Goal: Information Seeking & Learning: Learn about a topic

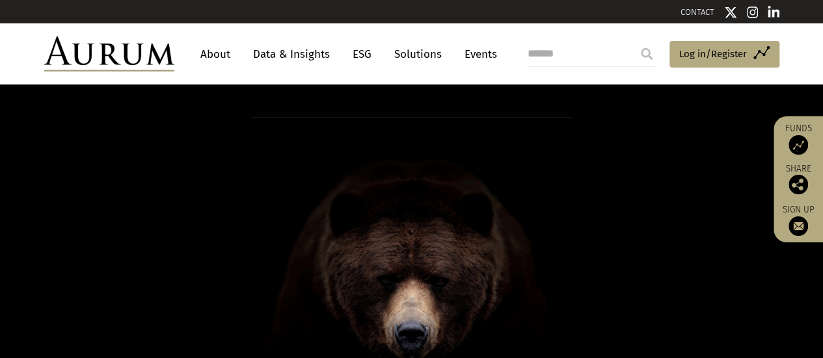
click at [222, 54] on link "About" at bounding box center [215, 54] width 43 height 24
click at [295, 55] on link "Data & Insights" at bounding box center [292, 54] width 90 height 24
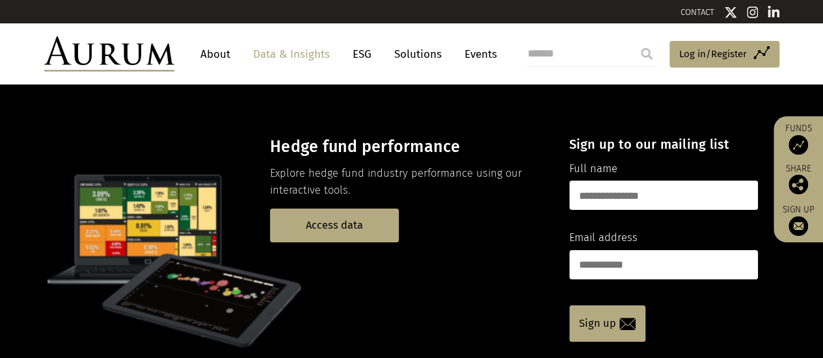
click at [293, 58] on link "Data & Insights" at bounding box center [292, 54] width 90 height 24
click at [602, 206] on input "text" at bounding box center [663, 195] width 189 height 29
type input "**********"
click at [628, 266] on input "email" at bounding box center [663, 264] width 189 height 29
type input "**********"
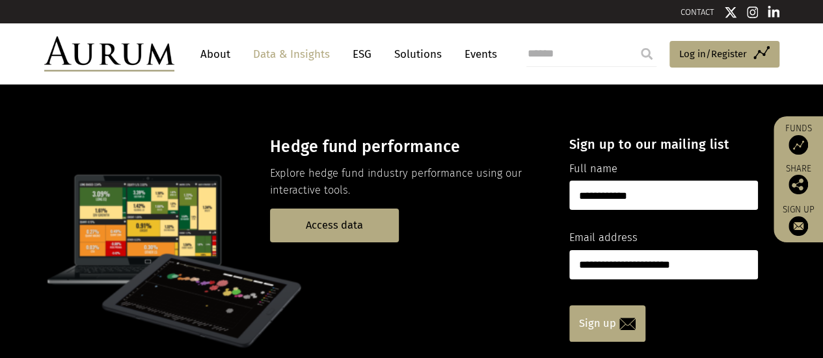
click at [598, 327] on link "Sign up" at bounding box center [607, 324] width 76 height 36
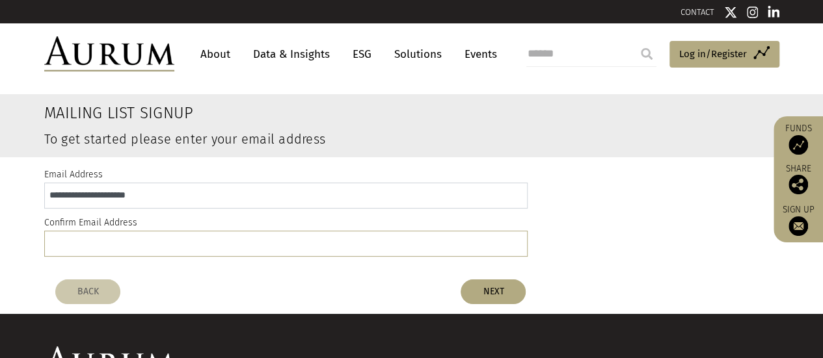
drag, startPoint x: 174, startPoint y: 199, endPoint x: 0, endPoint y: 197, distance: 174.3
click at [0, 197] on div "**********" at bounding box center [411, 215] width 823 height 116
drag, startPoint x: 137, startPoint y: 244, endPoint x: 155, endPoint y: 248, distance: 19.3
click at [137, 244] on input "email" at bounding box center [285, 244] width 483 height 26
paste input "**********"
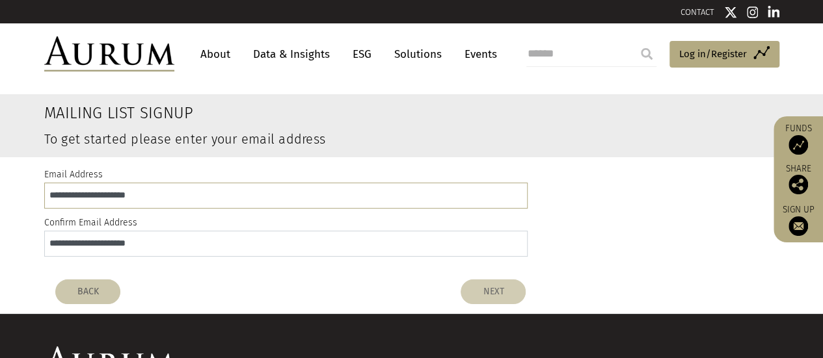
type input "**********"
click at [497, 297] on button "NEXT" at bounding box center [493, 292] width 65 height 25
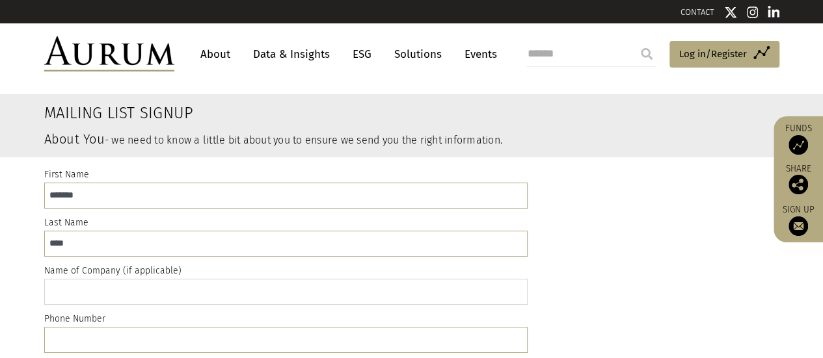
click at [183, 302] on input "text" at bounding box center [285, 292] width 483 height 26
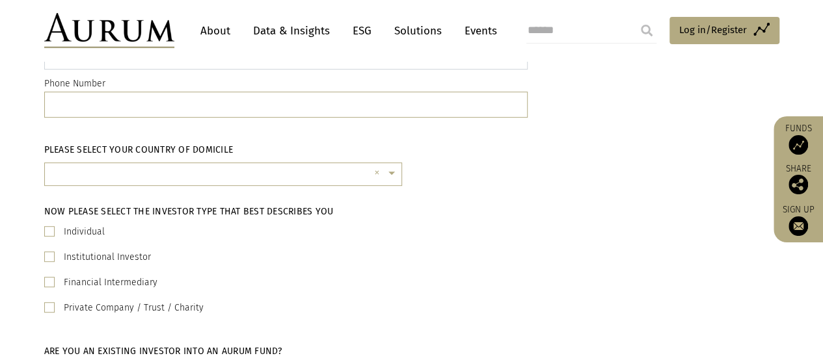
scroll to position [278, 0]
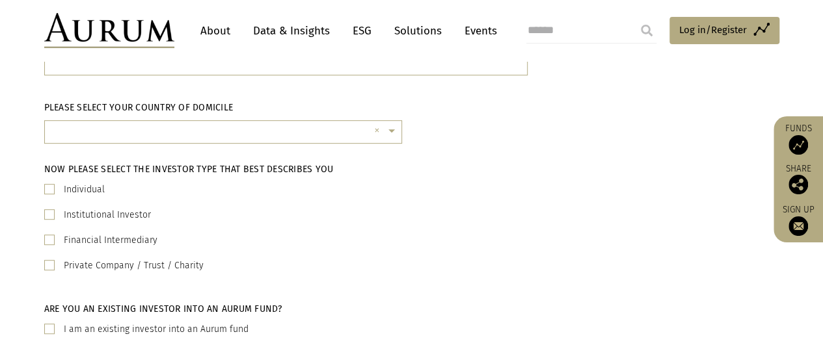
type input "**********"
click at [52, 215] on span at bounding box center [49, 214] width 10 height 10
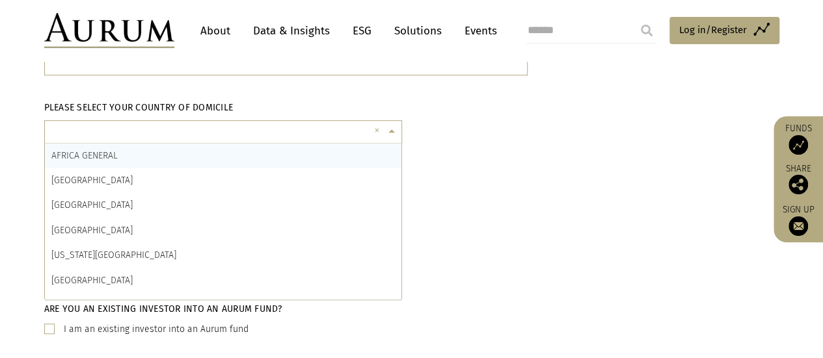
click at [392, 130] on span at bounding box center [393, 131] width 16 height 14
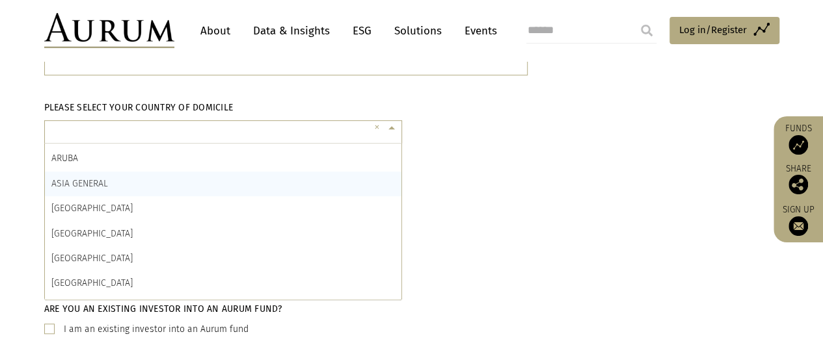
scroll to position [299, 0]
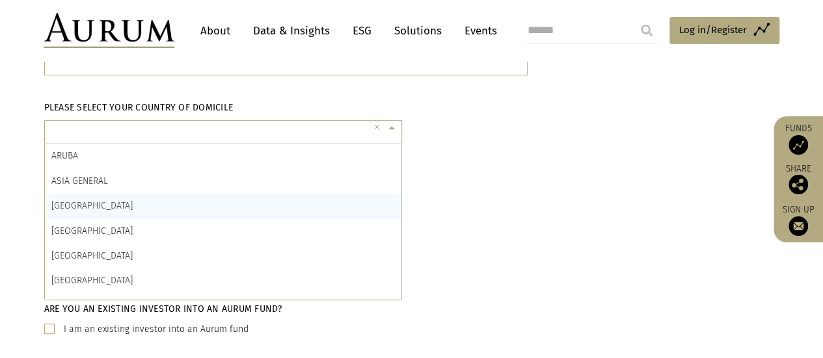
click at [180, 204] on div "AUSTRALIA" at bounding box center [223, 206] width 356 height 25
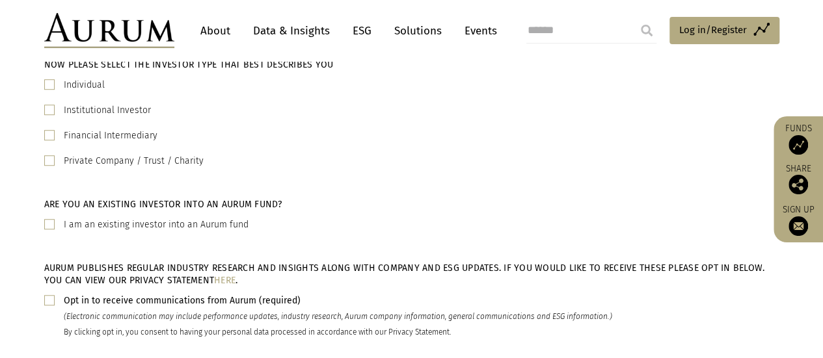
scroll to position [498, 0]
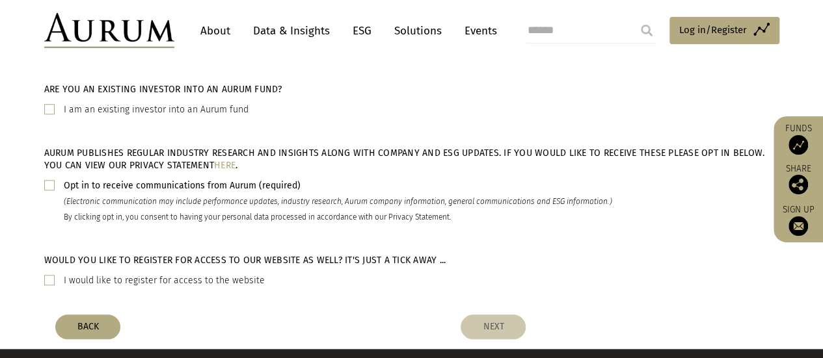
click at [48, 184] on span at bounding box center [49, 185] width 10 height 10
click at [50, 282] on span at bounding box center [49, 280] width 10 height 10
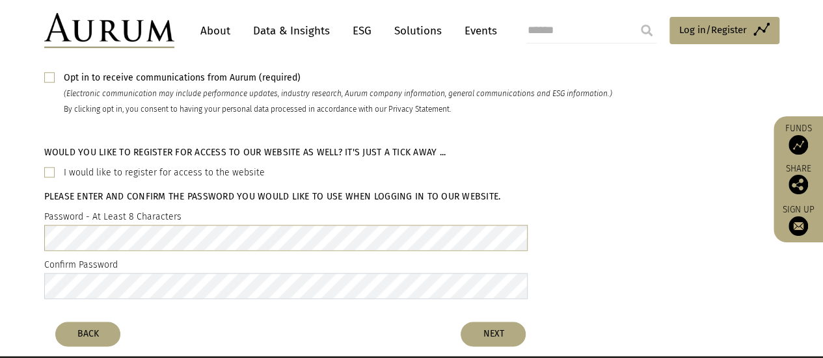
scroll to position [638, 0]
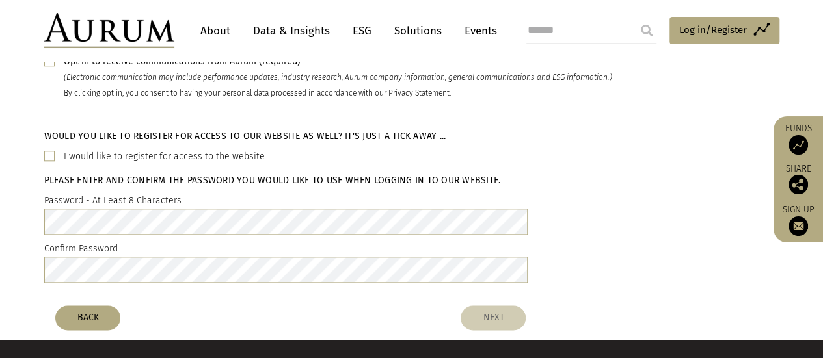
click at [494, 315] on button "NEXT" at bounding box center [493, 318] width 65 height 25
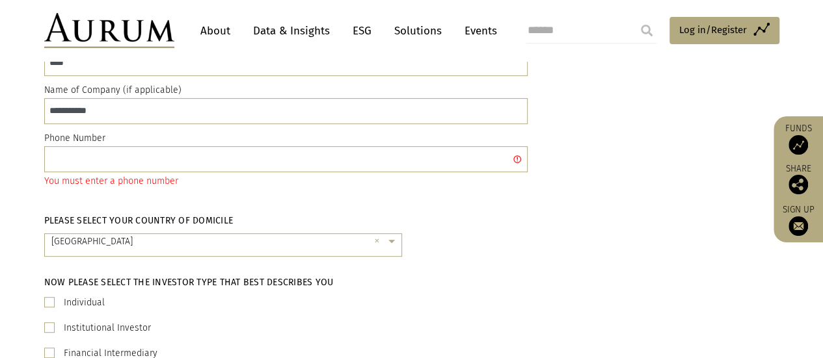
scroll to position [133, 0]
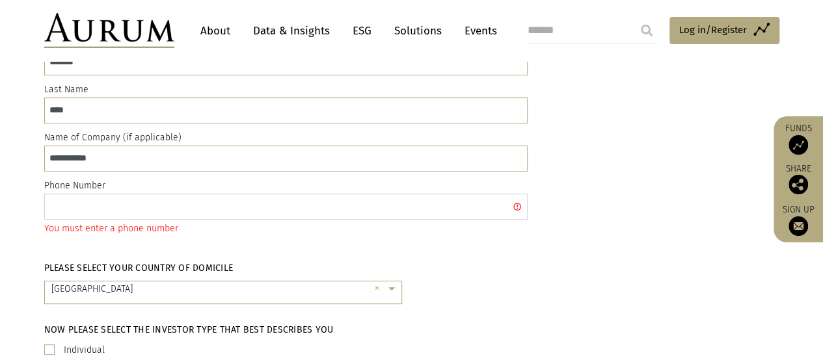
click at [362, 204] on input "text" at bounding box center [285, 207] width 483 height 26
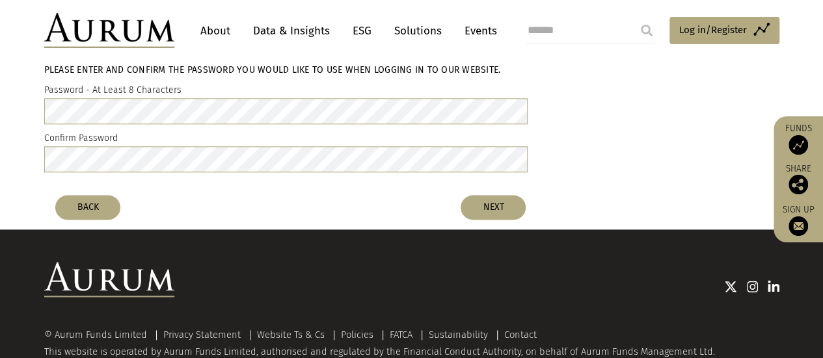
scroll to position [759, 0]
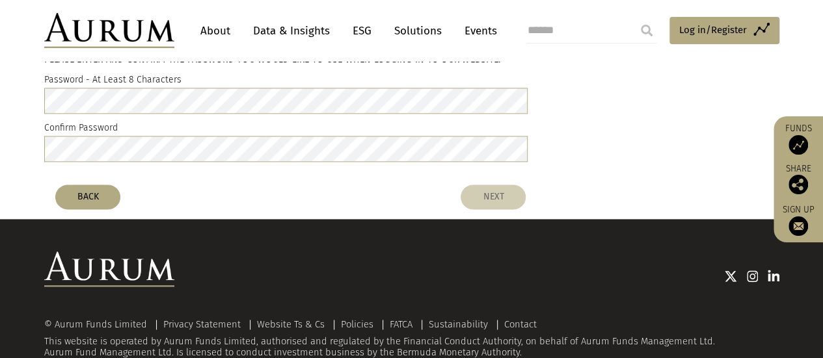
type input "**********"
click at [491, 201] on button "NEXT" at bounding box center [493, 197] width 65 height 25
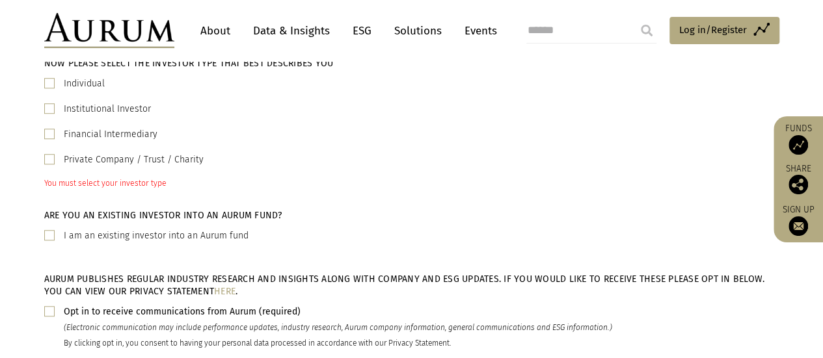
scroll to position [380, 0]
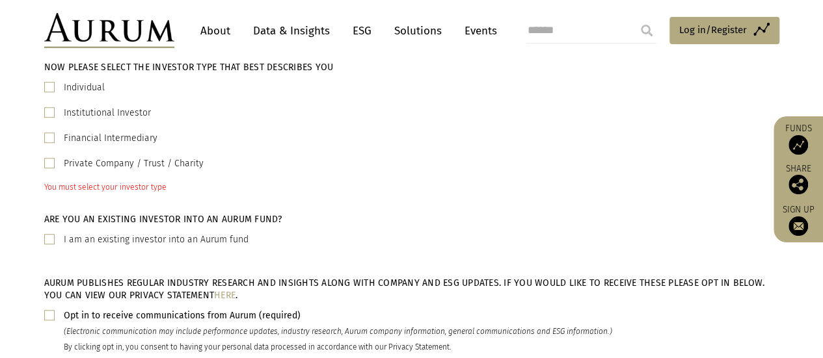
click at [52, 112] on span at bounding box center [49, 112] width 10 height 10
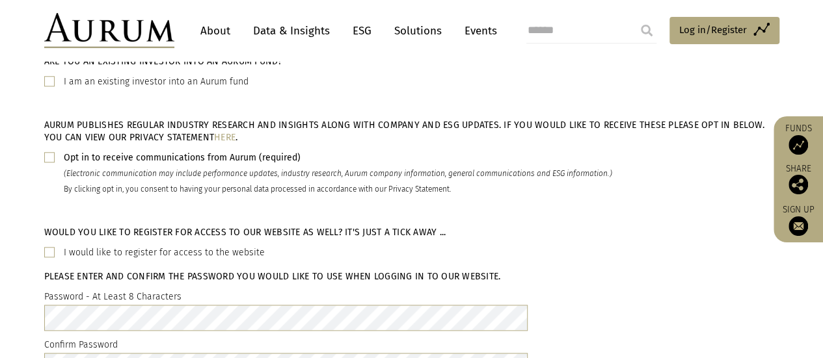
scroll to position [789, 0]
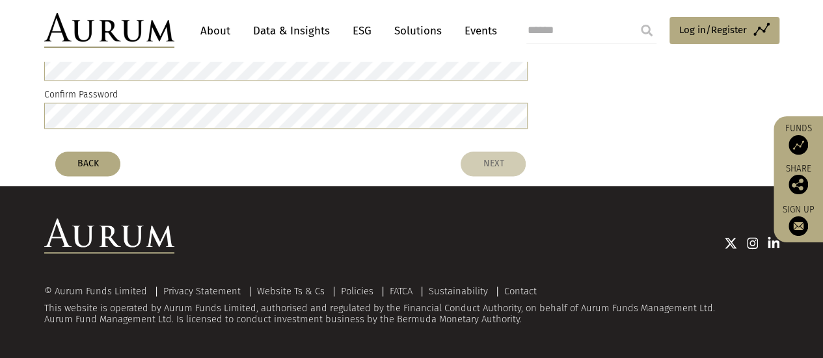
click at [485, 167] on button "NEXT" at bounding box center [493, 164] width 65 height 25
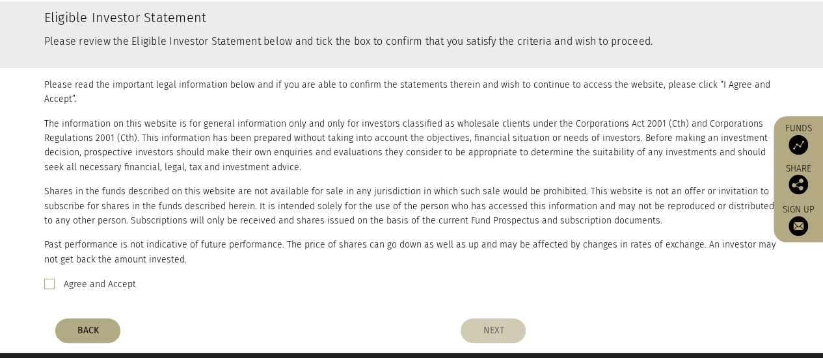
scroll to position [260, 0]
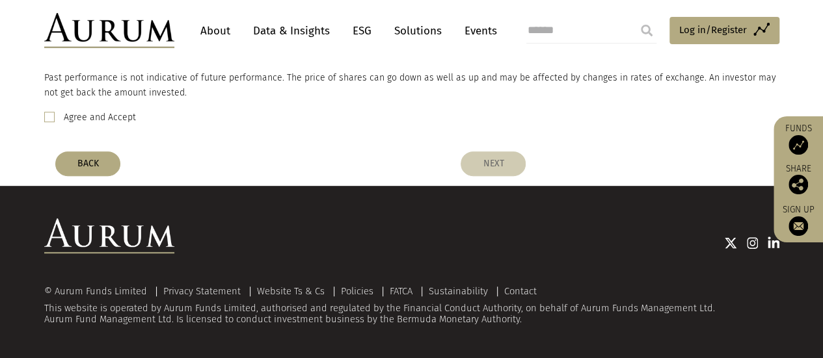
click at [65, 114] on label "Agree and Accept" at bounding box center [100, 118] width 72 height 16
click at [503, 174] on button "NEXT" at bounding box center [493, 164] width 65 height 25
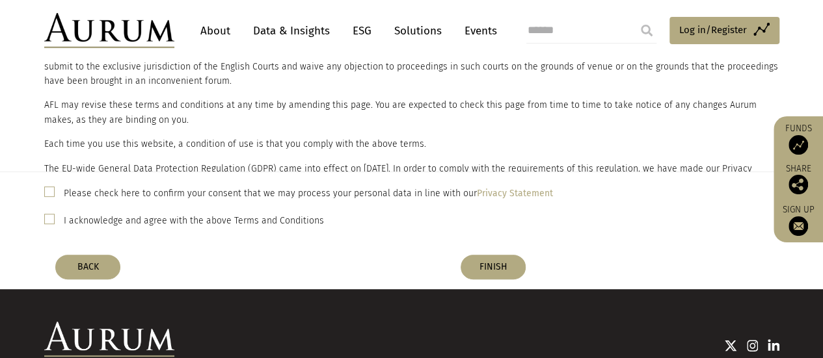
scroll to position [166, 0]
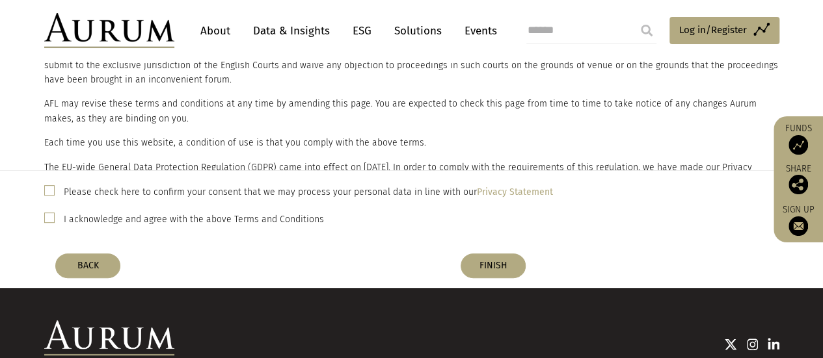
click at [52, 217] on span at bounding box center [49, 218] width 10 height 10
click at [49, 194] on span at bounding box center [49, 190] width 10 height 10
click at [490, 265] on button "FINISH" at bounding box center [493, 266] width 65 height 25
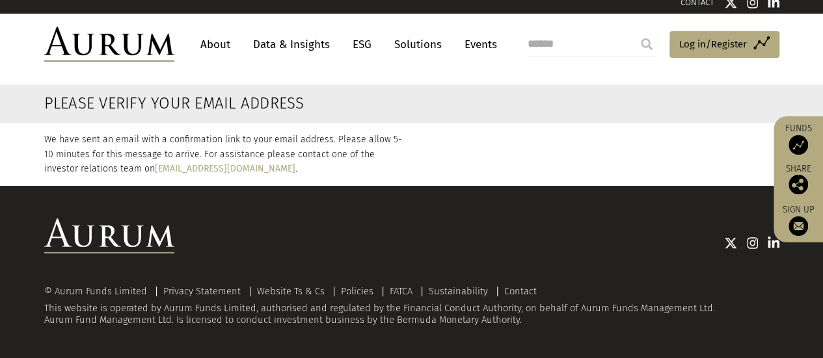
scroll to position [0, 0]
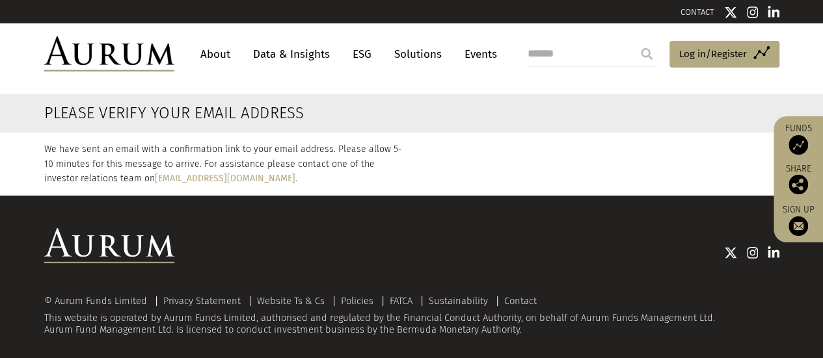
click at [299, 64] on link "Data & Insights" at bounding box center [292, 54] width 90 height 24
click at [282, 57] on link "Data & Insights" at bounding box center [292, 54] width 90 height 24
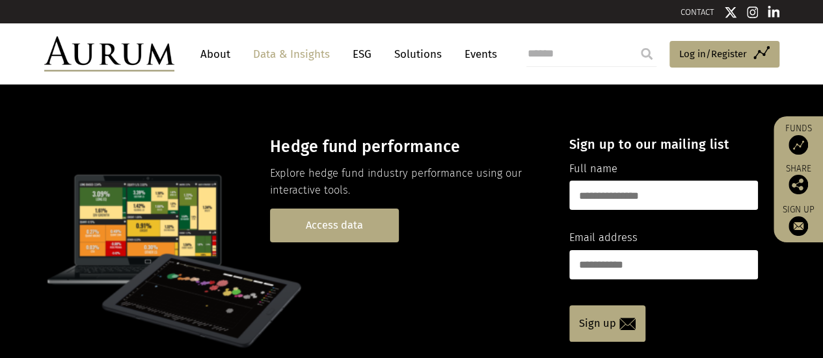
click at [321, 224] on link "Access data" at bounding box center [334, 225] width 129 height 33
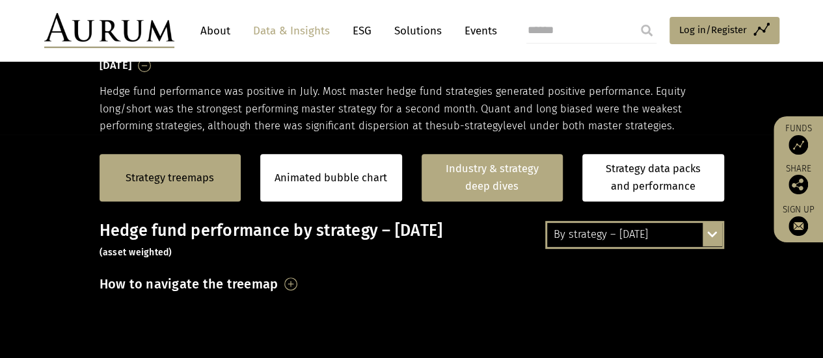
click at [486, 182] on link "Industry & strategy deep dives" at bounding box center [492, 177] width 142 height 47
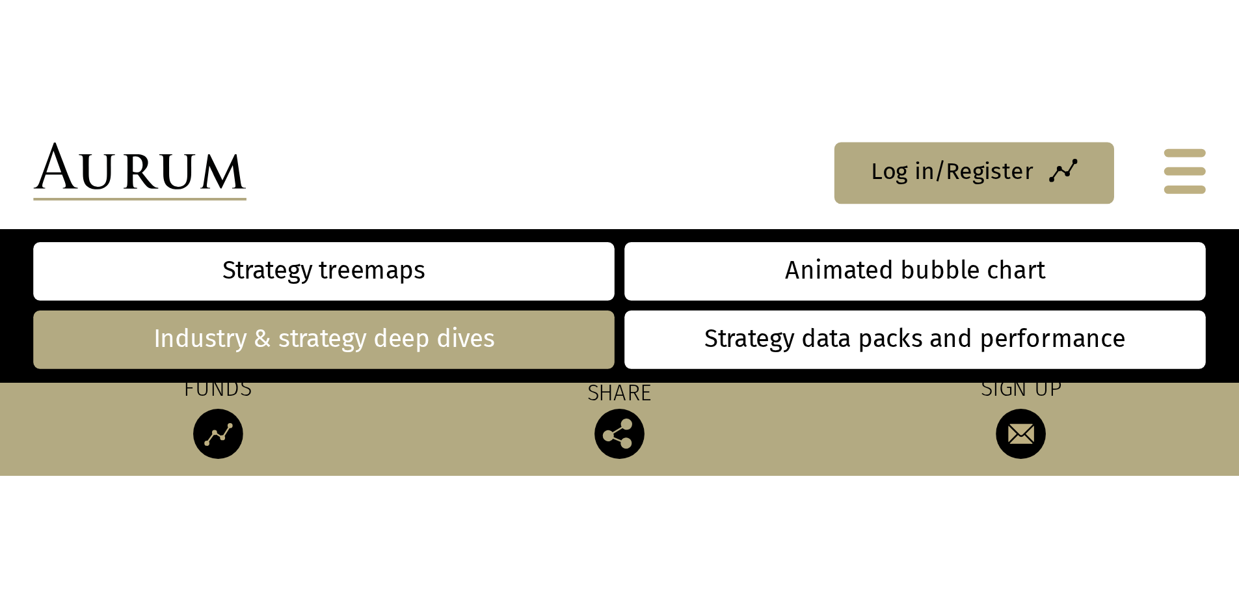
scroll to position [1000, 0]
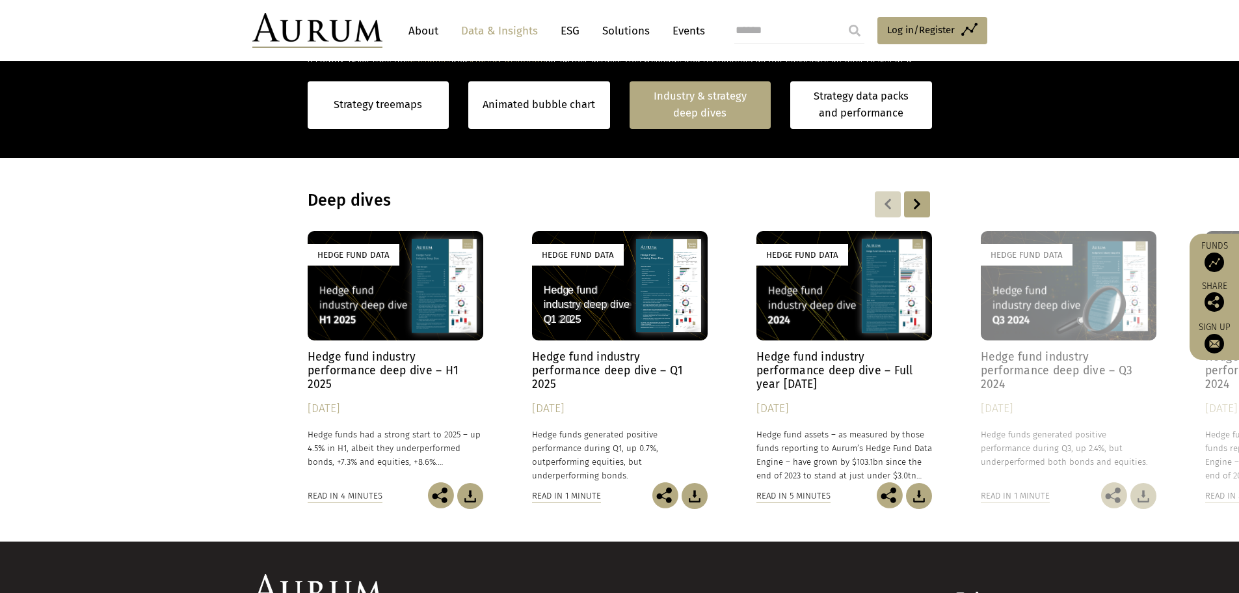
click at [375, 291] on div "Hedge Fund Data" at bounding box center [396, 286] width 176 height 110
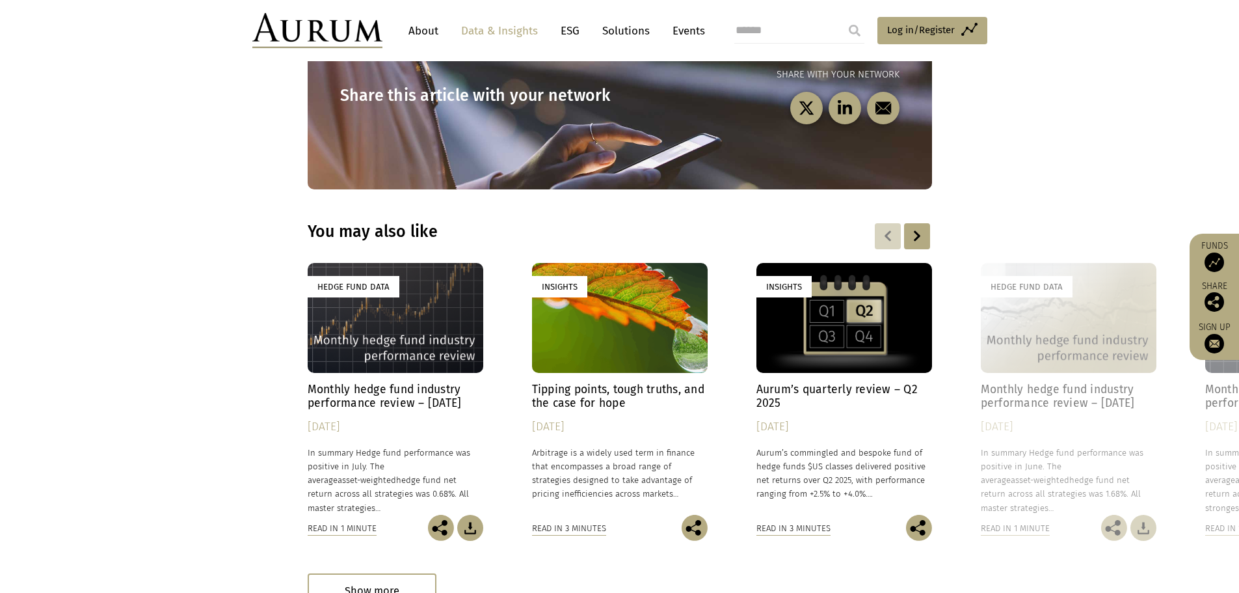
scroll to position [3543, 0]
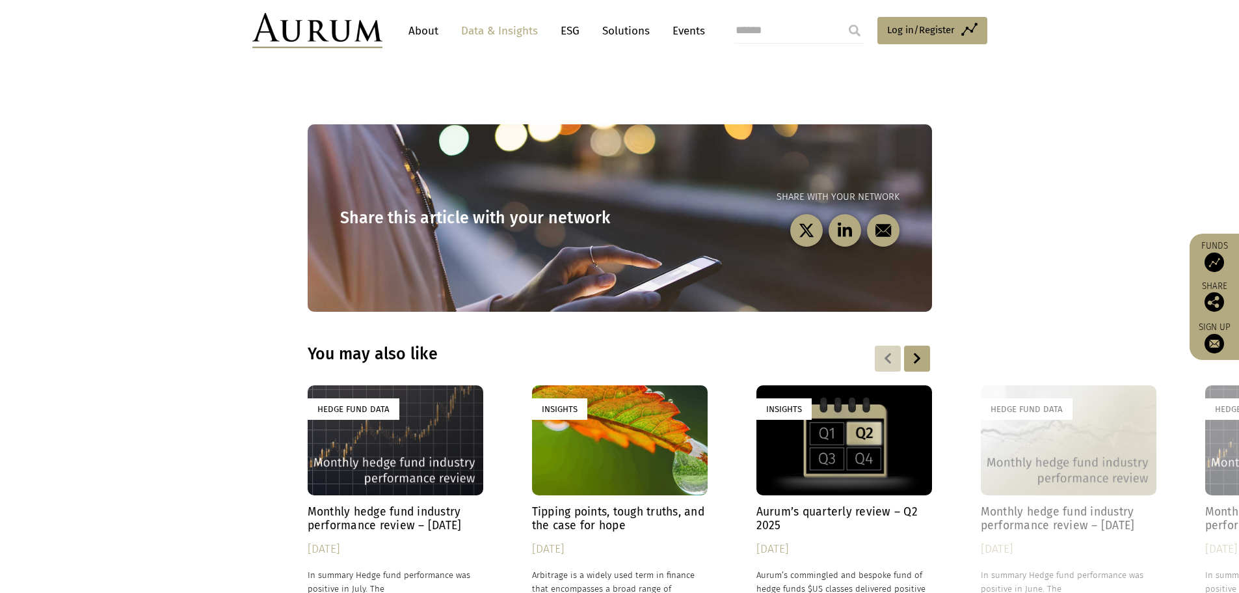
click at [922, 345] on div at bounding box center [917, 358] width 26 height 26
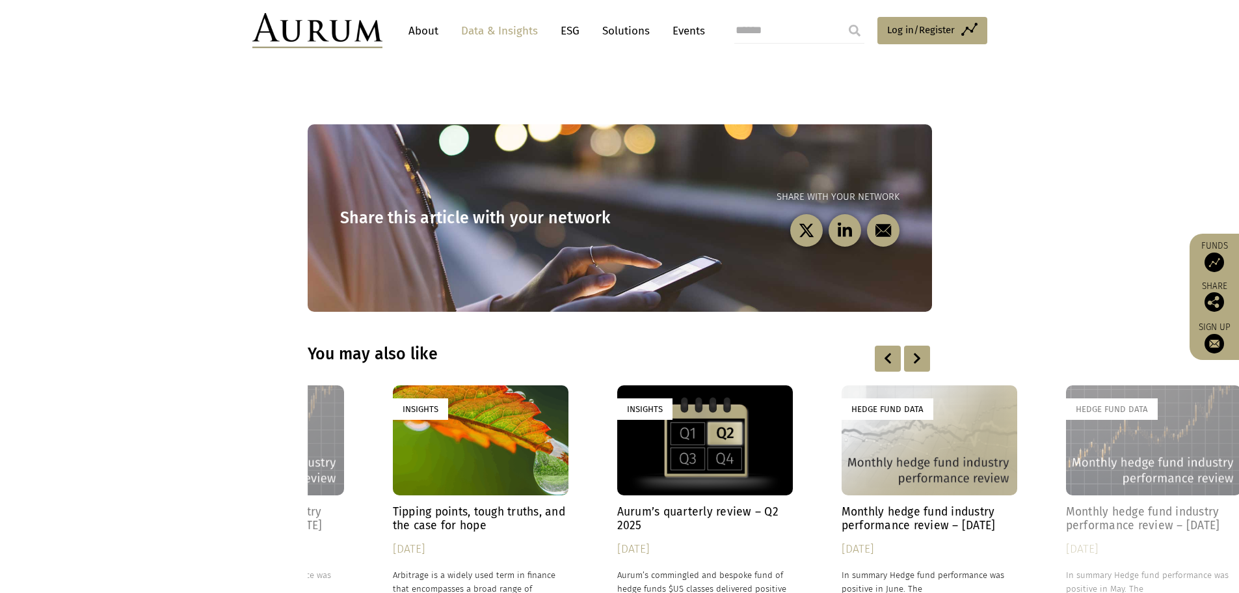
click at [922, 345] on div at bounding box center [917, 358] width 26 height 26
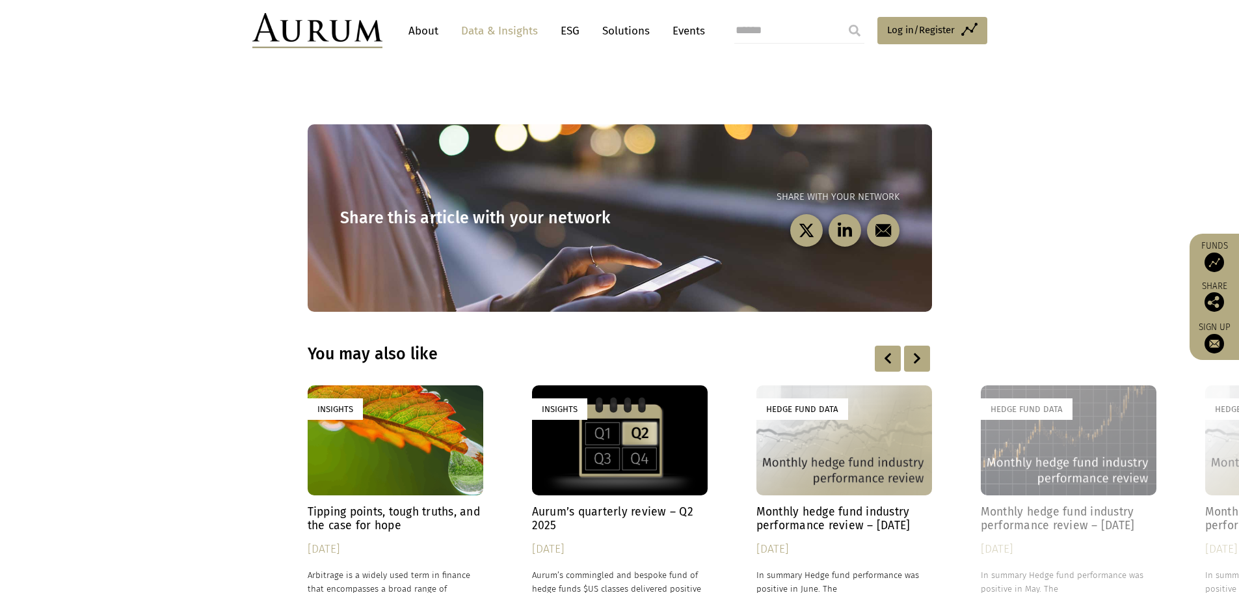
click at [922, 345] on div at bounding box center [917, 358] width 26 height 26
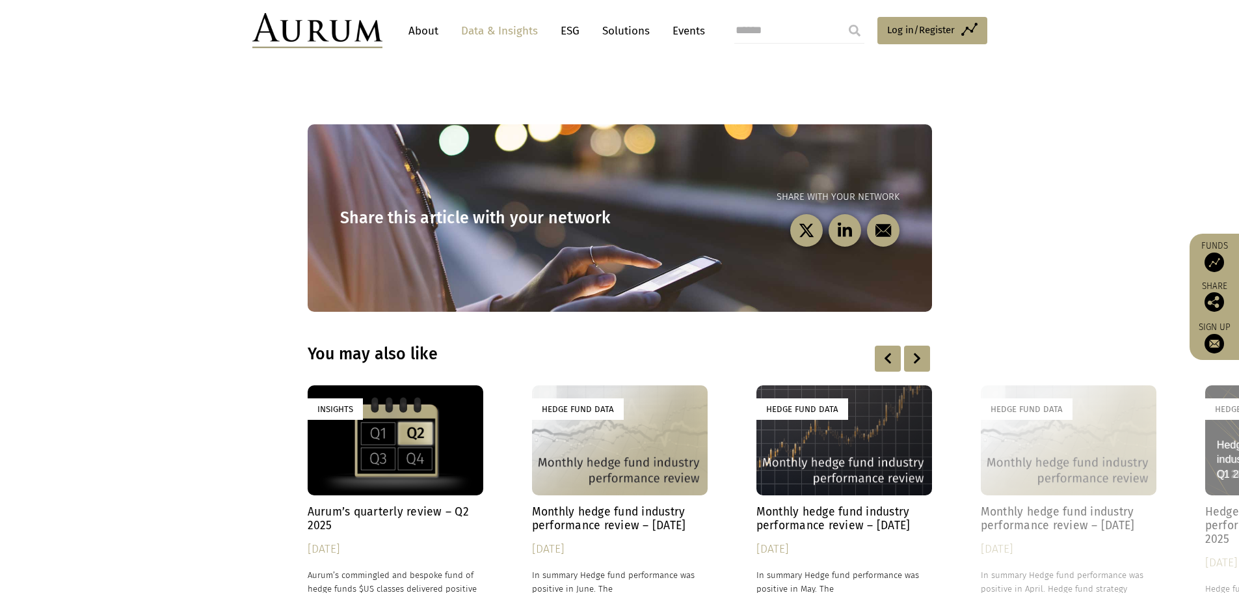
click at [922, 345] on div at bounding box center [917, 358] width 26 height 26
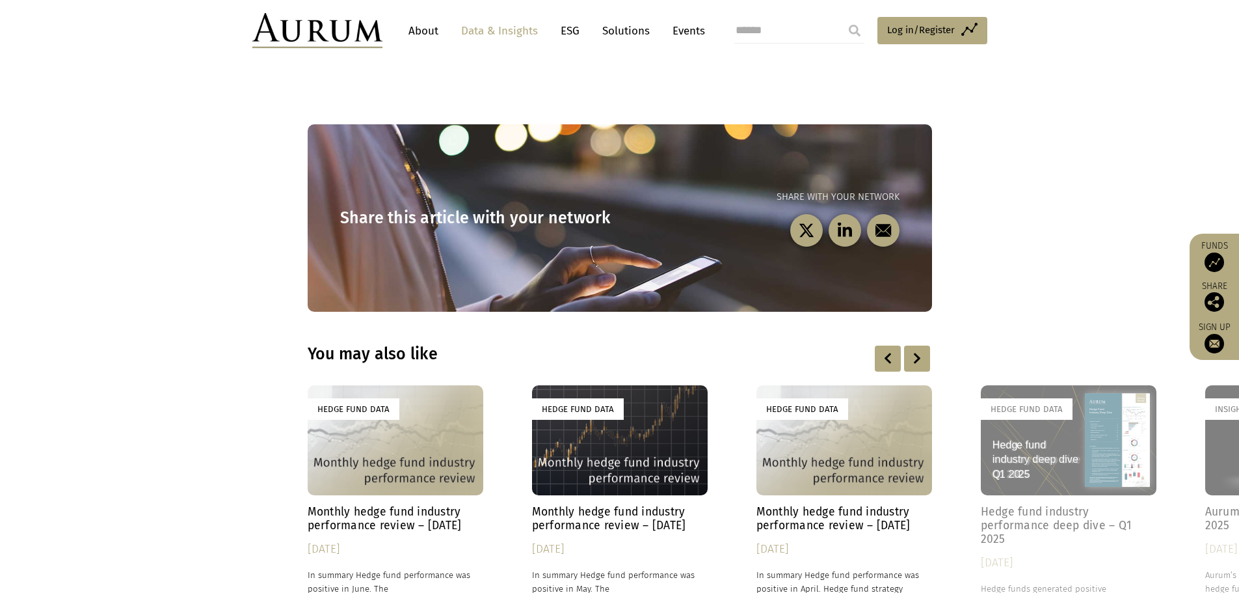
click at [922, 345] on div at bounding box center [917, 358] width 26 height 26
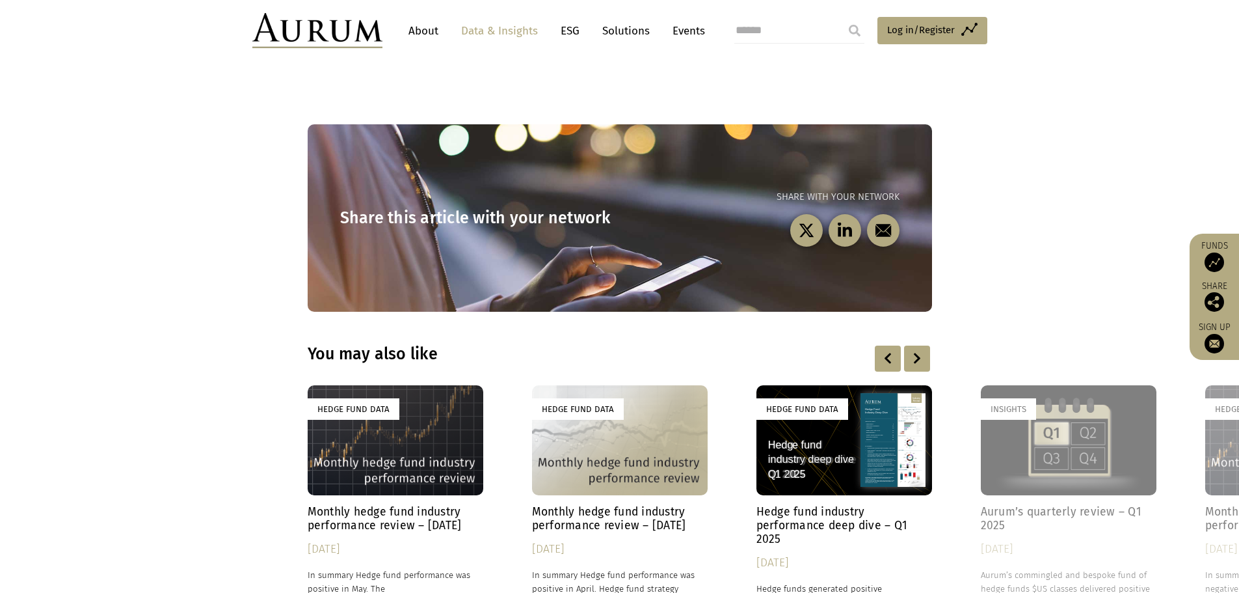
click at [830, 426] on div "Hedge Fund Data" at bounding box center [844, 440] width 176 height 110
click at [326, 33] on img at bounding box center [317, 30] width 130 height 35
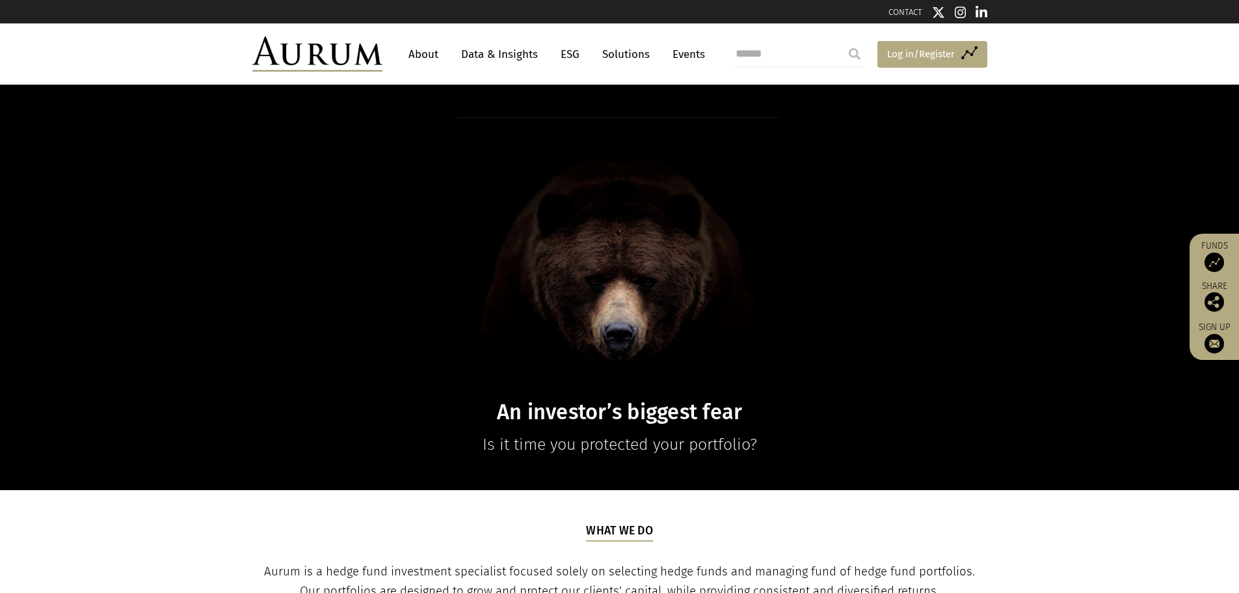
click at [907, 49] on span "Log in/Register" at bounding box center [921, 54] width 68 height 16
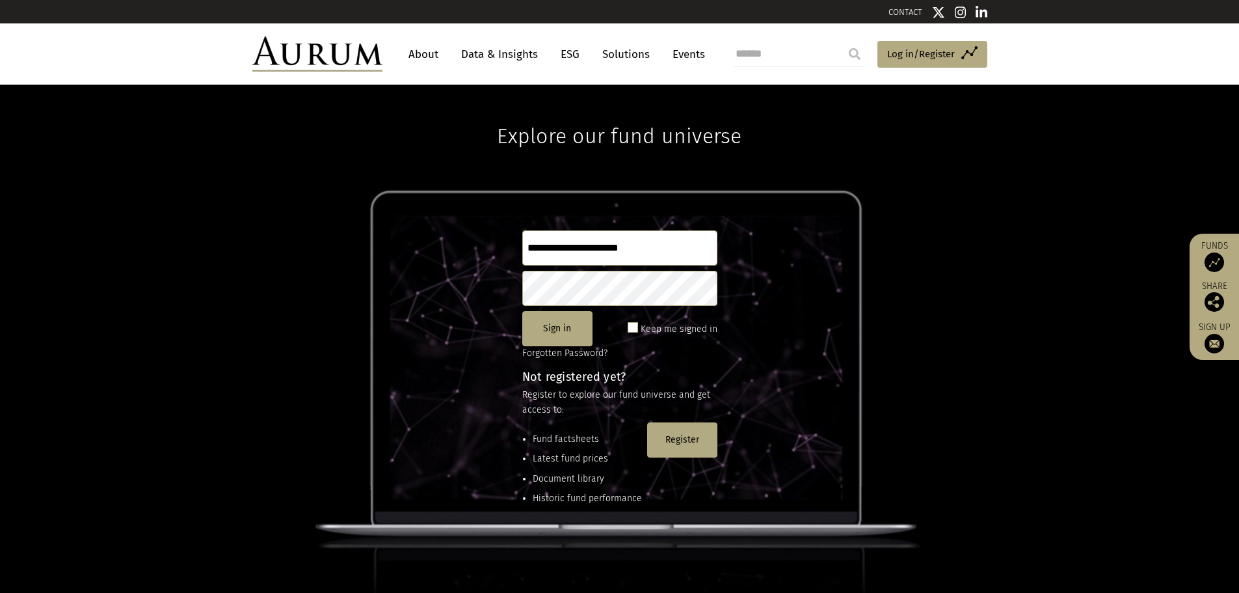
type input "**********"
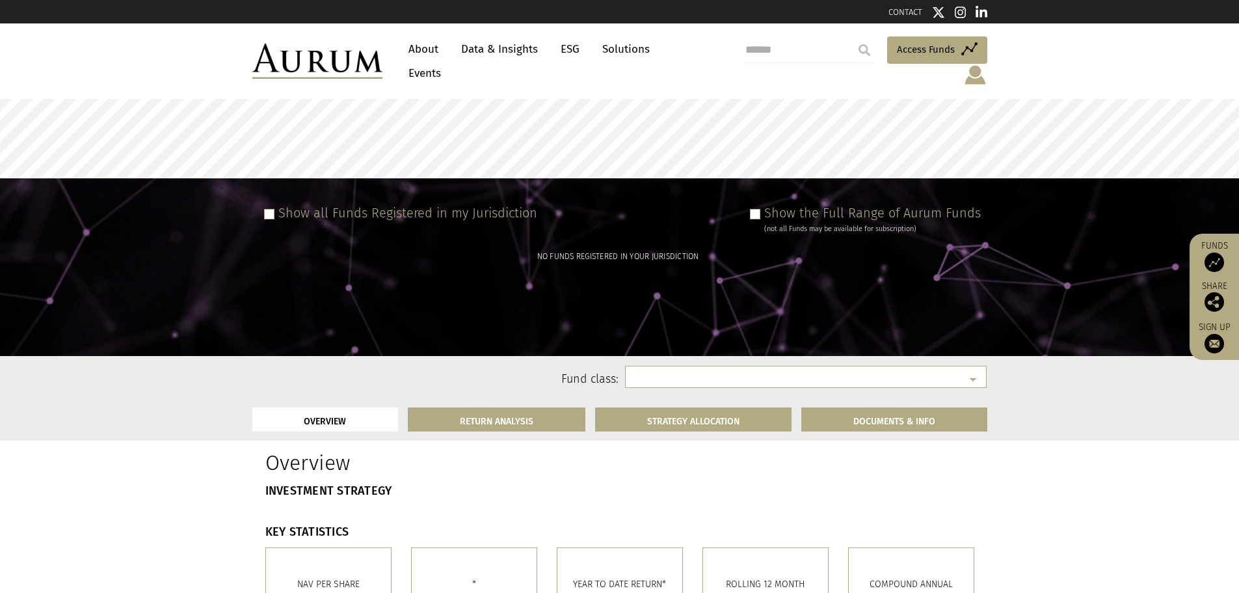
select select
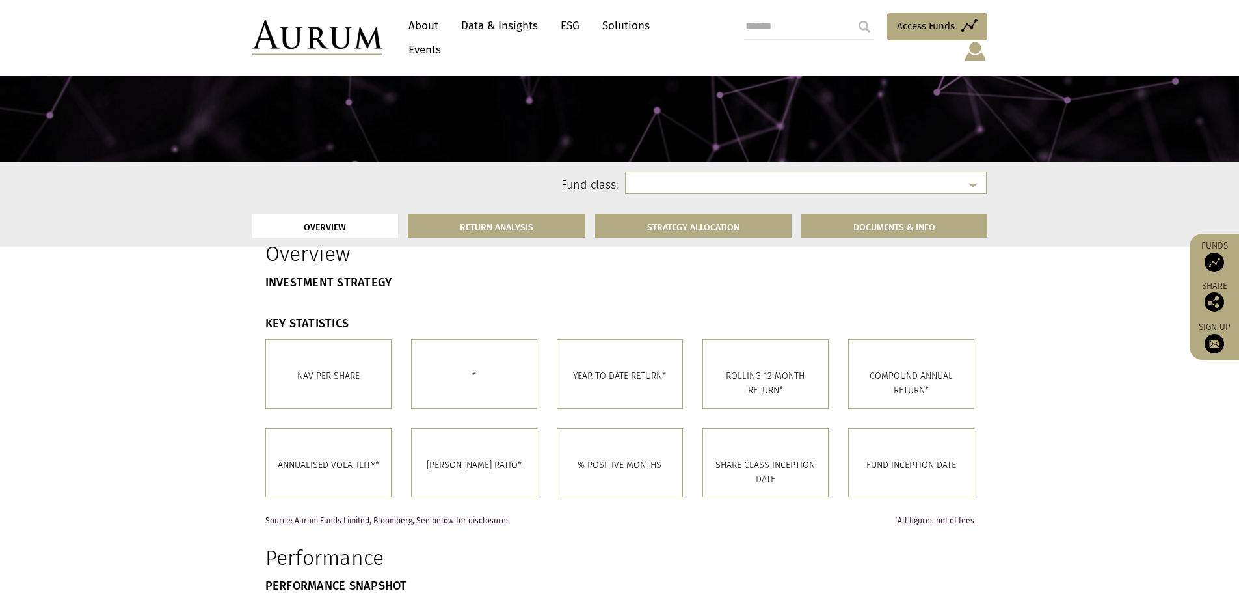
scroll to position [242, 0]
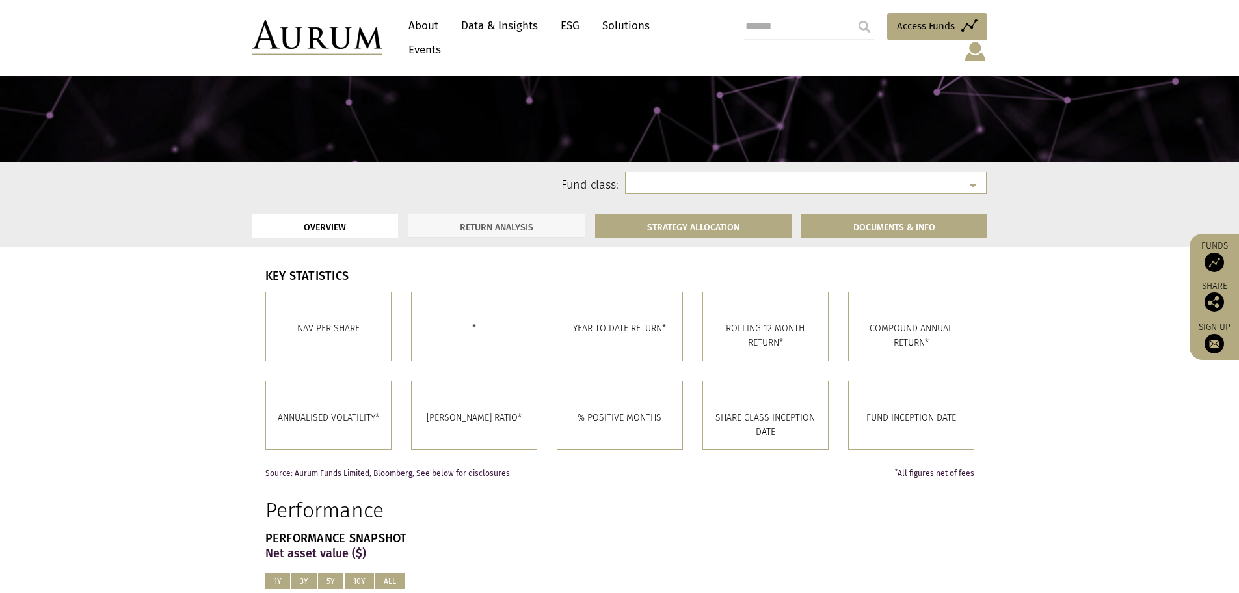
click at [507, 228] on link "RETURN ANALYSIS" at bounding box center [497, 225] width 178 height 24
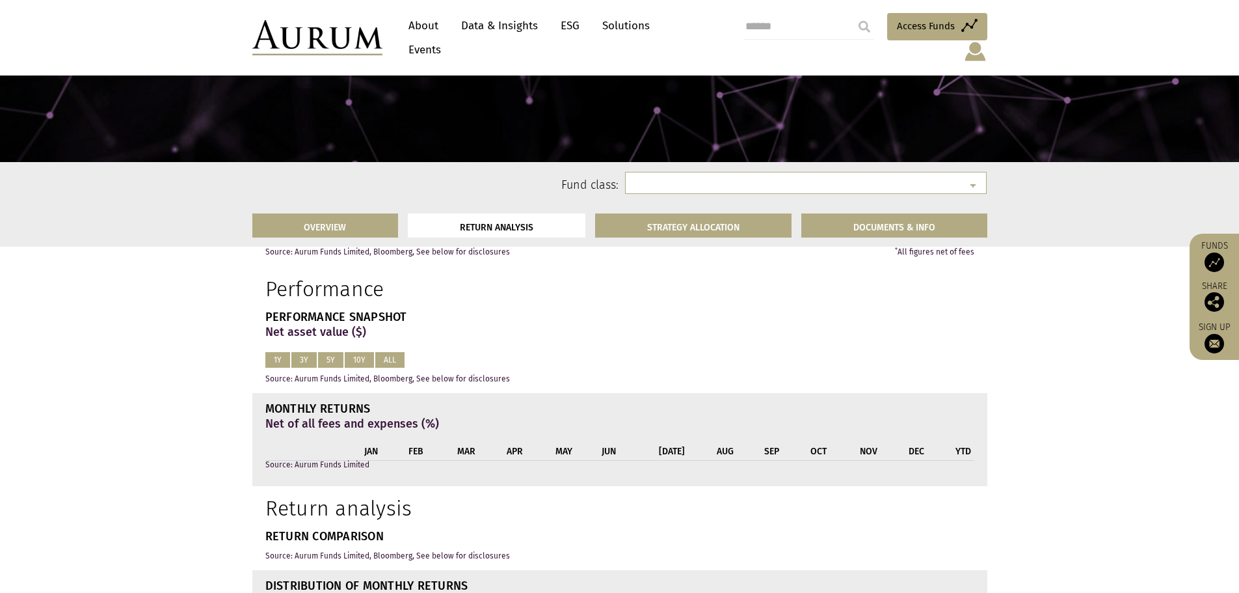
scroll to position [702, 0]
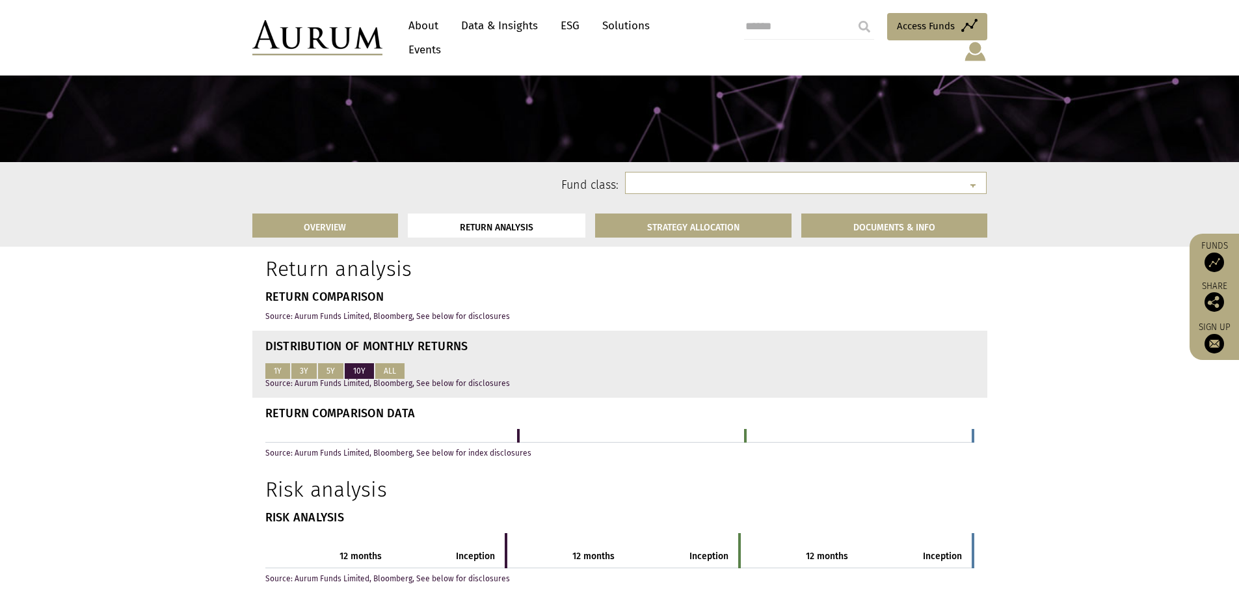
click at [351, 371] on button "10Y" at bounding box center [359, 371] width 29 height 16
click at [362, 373] on button "10Y" at bounding box center [359, 371] width 29 height 16
click at [328, 370] on button "5Y" at bounding box center [330, 371] width 25 height 16
click at [285, 376] on button "1Y" at bounding box center [277, 371] width 25 height 16
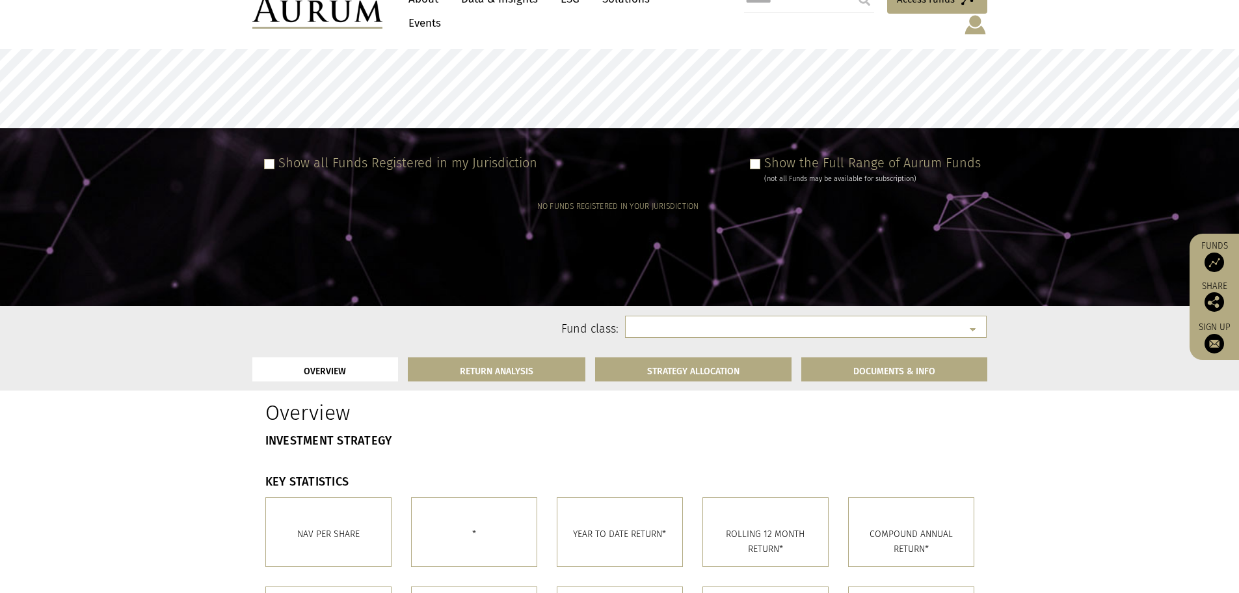
scroll to position [0, 0]
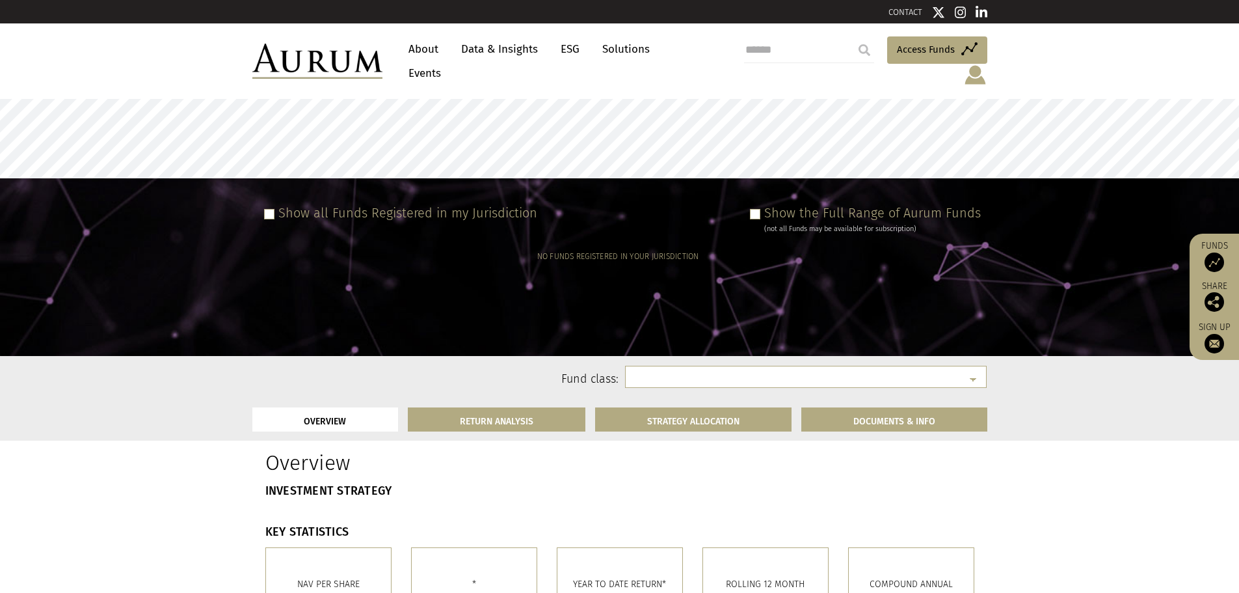
click at [760, 209] on span at bounding box center [755, 214] width 10 height 10
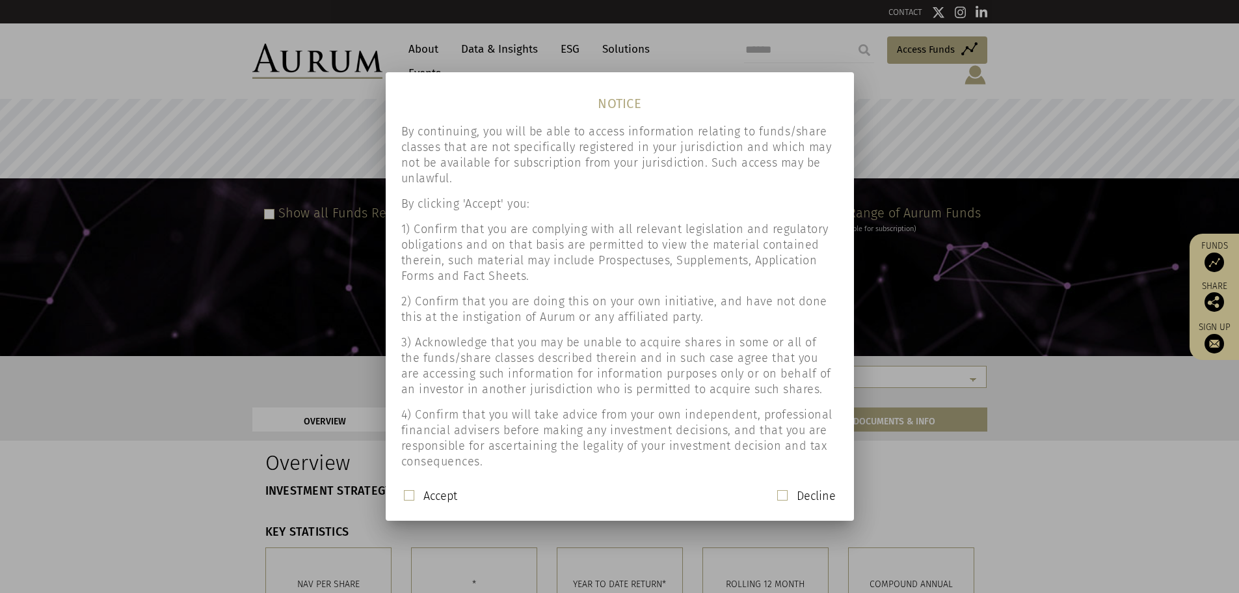
click at [404, 496] on div "Accept Decline" at bounding box center [620, 501] width 458 height 27
click at [411, 497] on span at bounding box center [409, 495] width 10 height 10
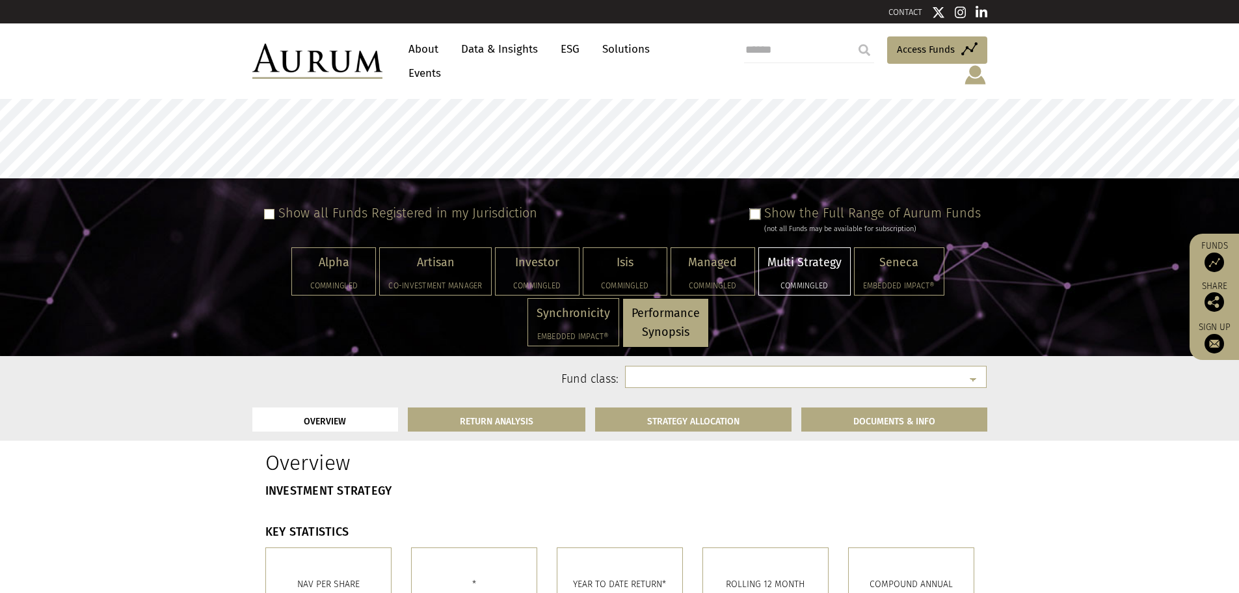
select select "**********"
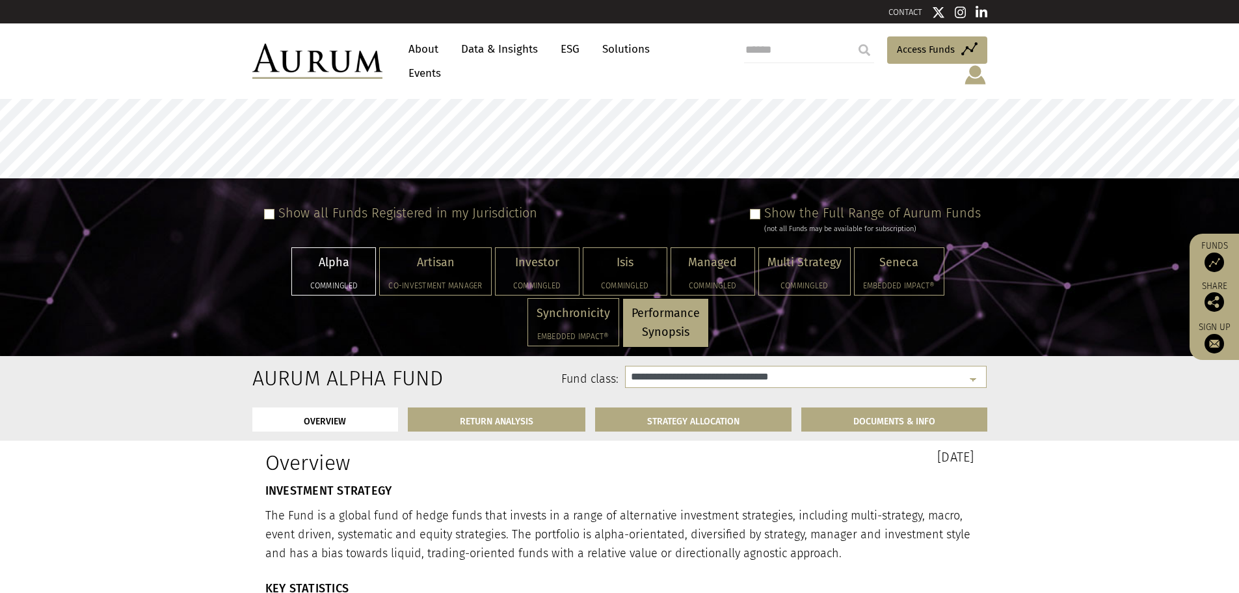
click at [327, 253] on p "Alpha" at bounding box center [334, 262] width 66 height 19
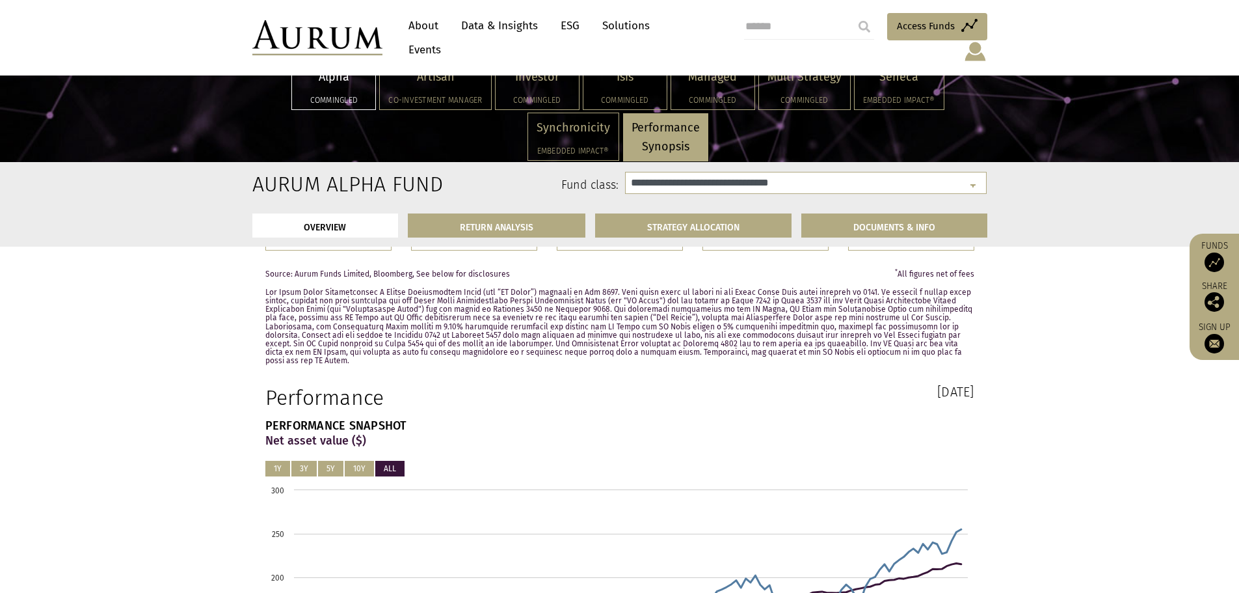
scroll to position [517, 0]
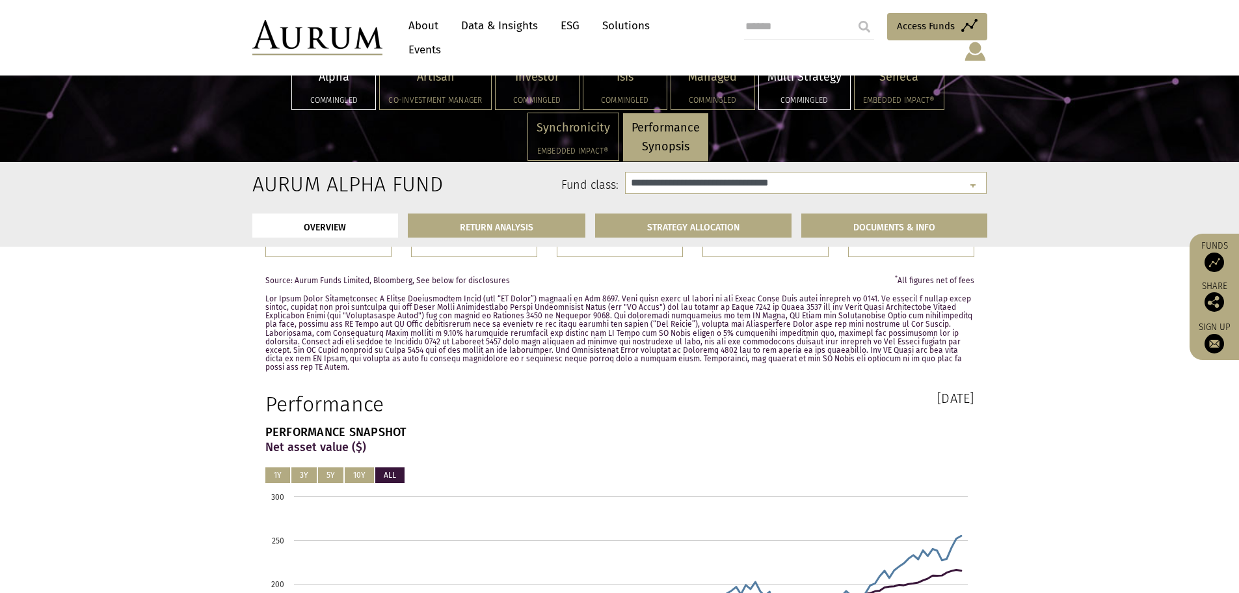
drag, startPoint x: 823, startPoint y: 92, endPoint x: 812, endPoint y: 69, distance: 25.6
click at [823, 90] on div "Multi Strategy Commingled" at bounding box center [804, 85] width 91 height 47
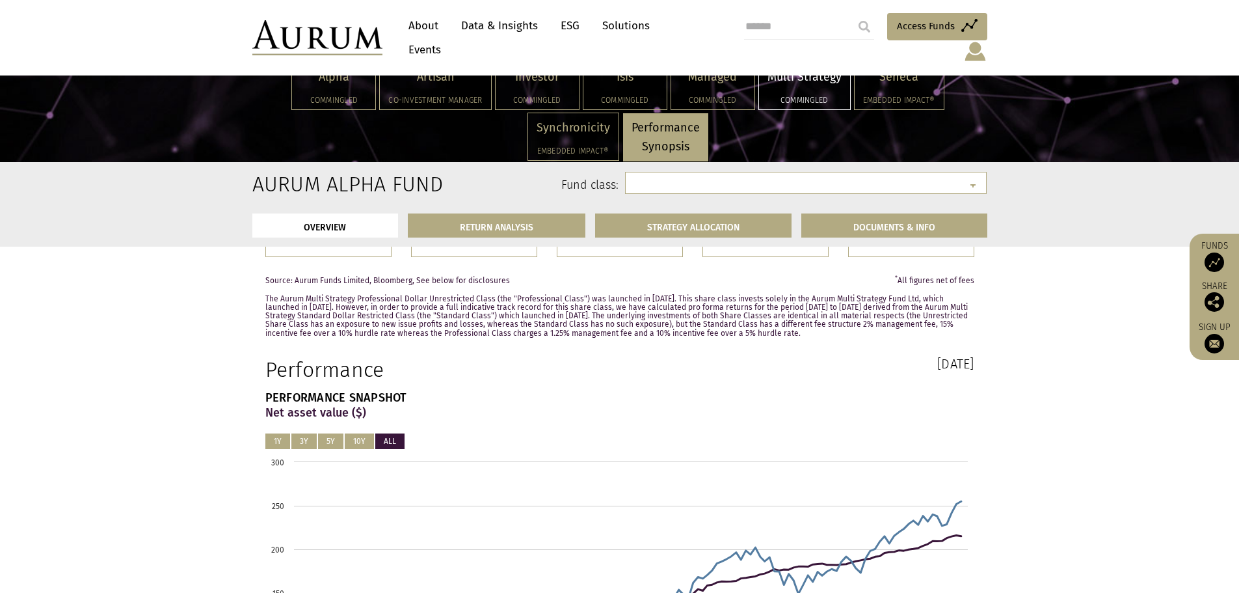
select select "**********"
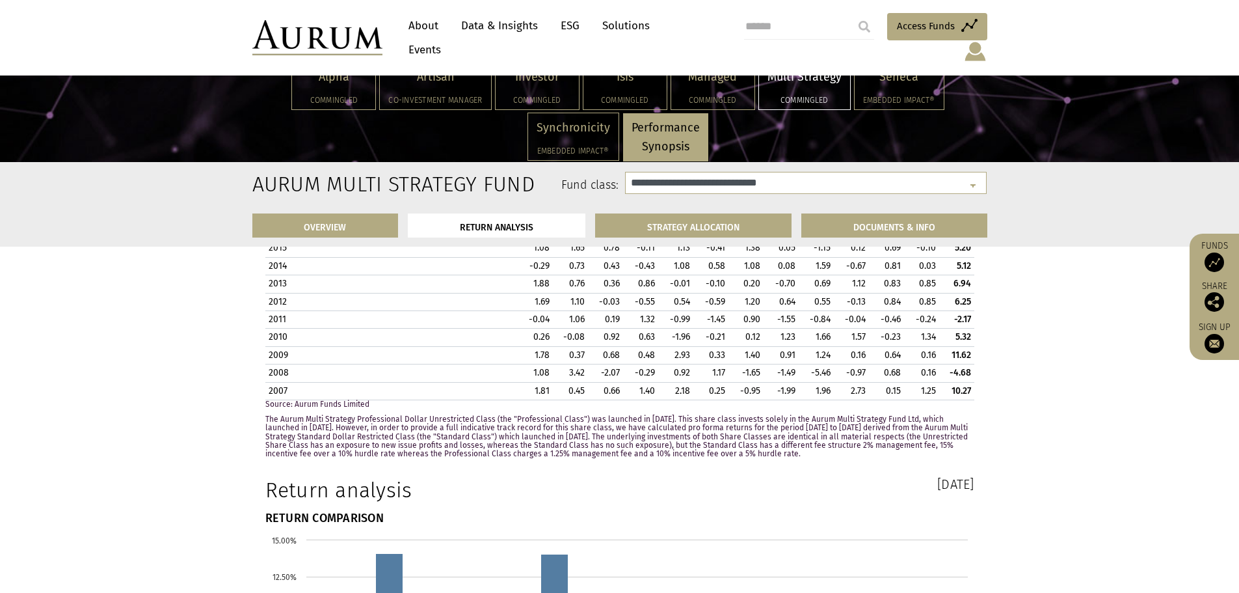
scroll to position [1647, 0]
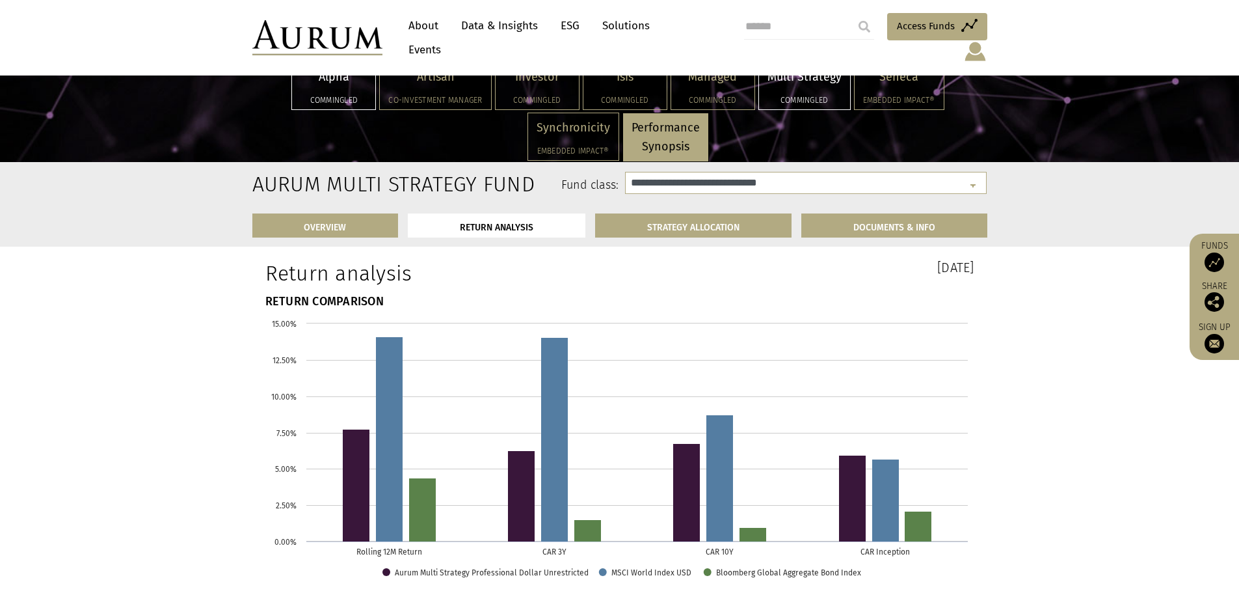
click at [325, 88] on div "Alpha Commingled" at bounding box center [333, 85] width 83 height 47
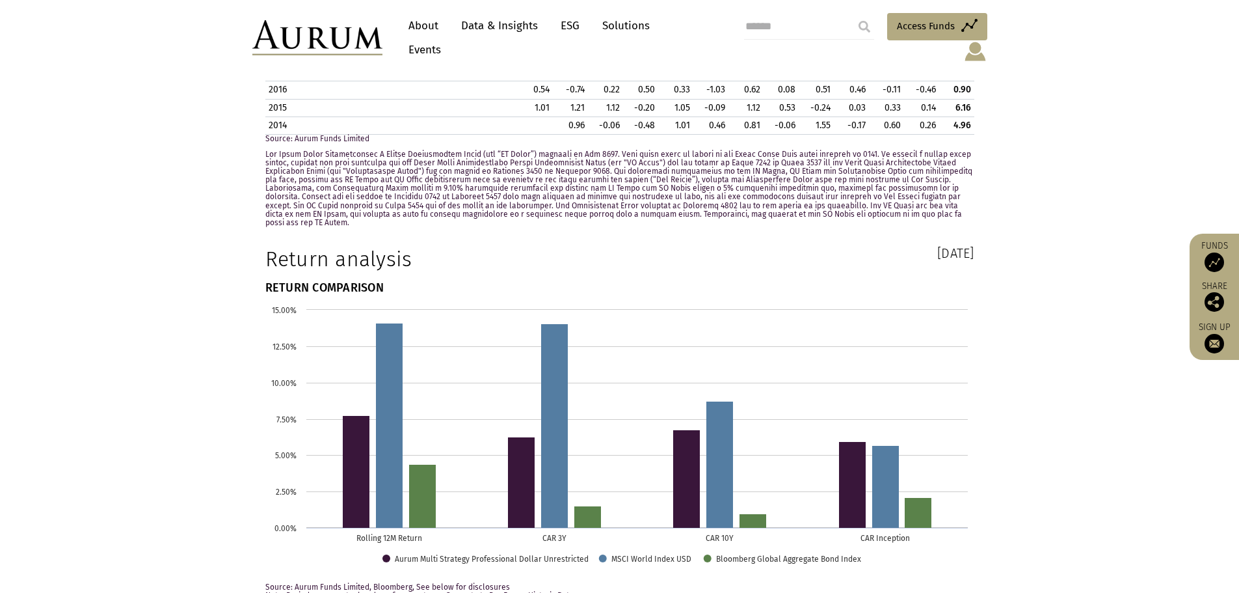
select select "**********"
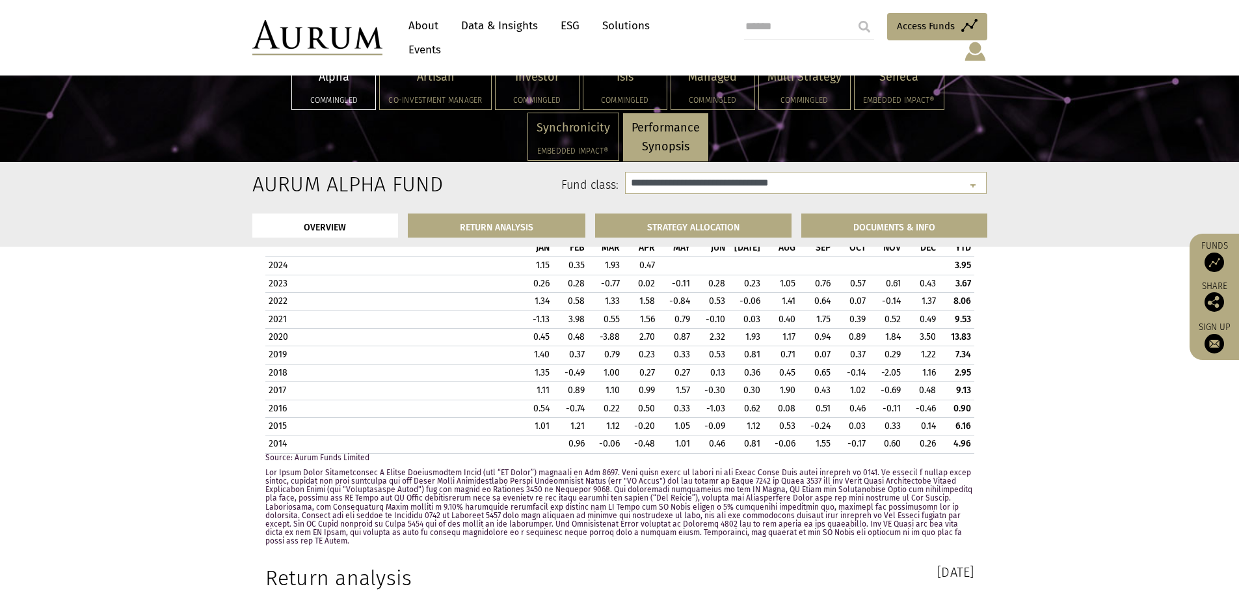
scroll to position [1149, 0]
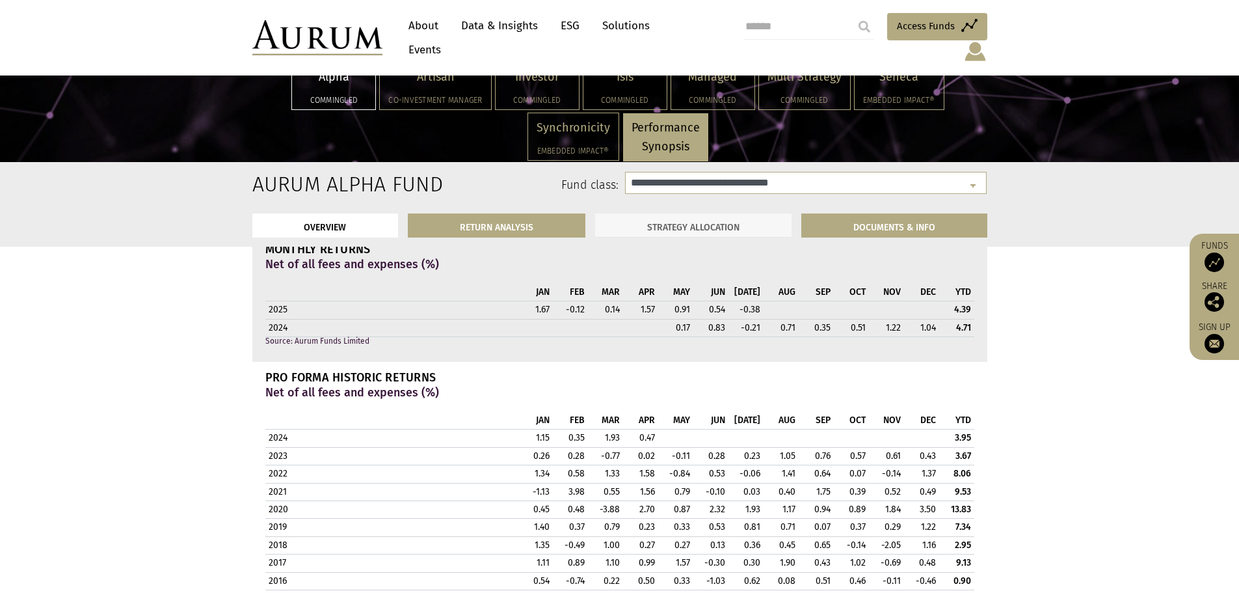
click at [730, 230] on link "STRATEGY ALLOCATION" at bounding box center [693, 225] width 196 height 24
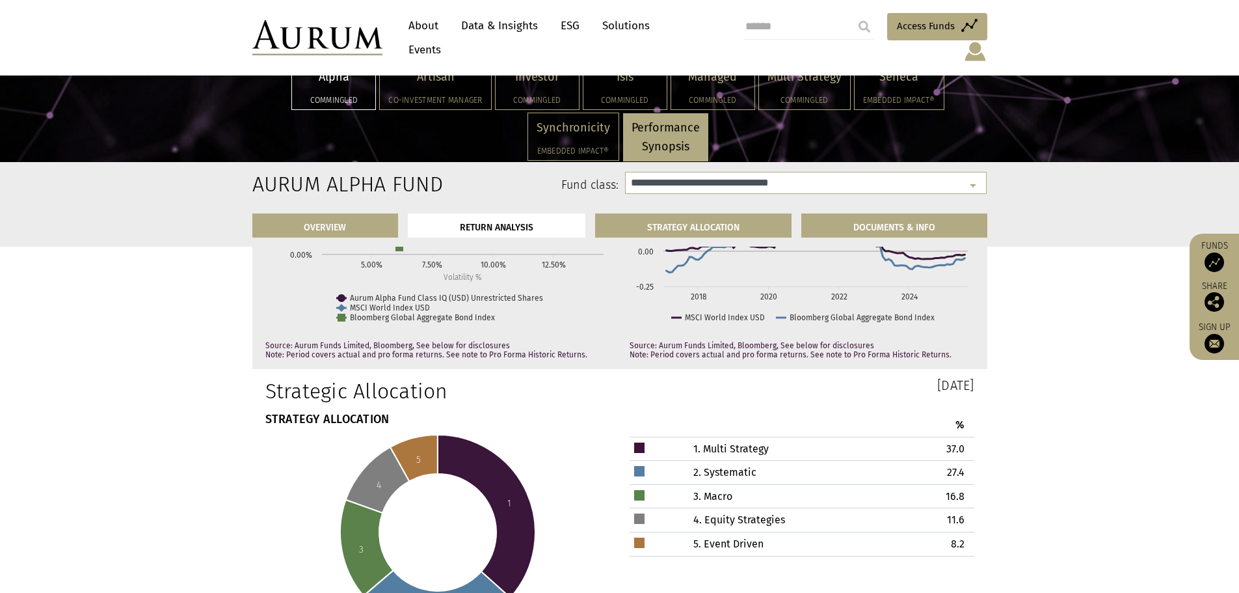
scroll to position [3475, 0]
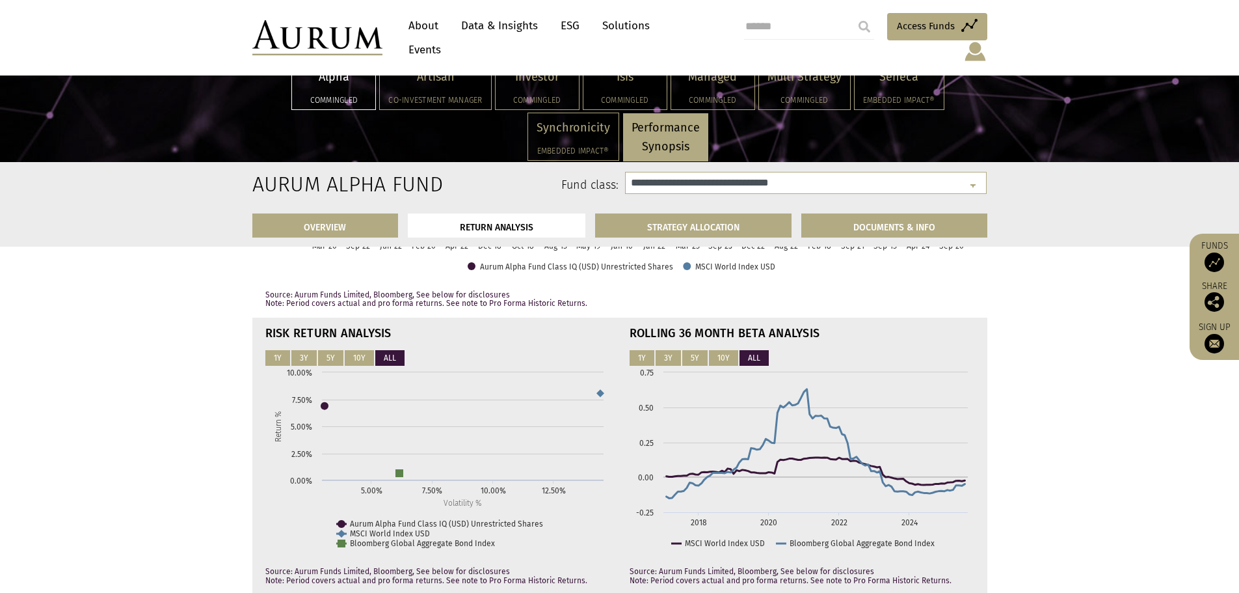
click at [426, 25] on link "About" at bounding box center [423, 26] width 43 height 24
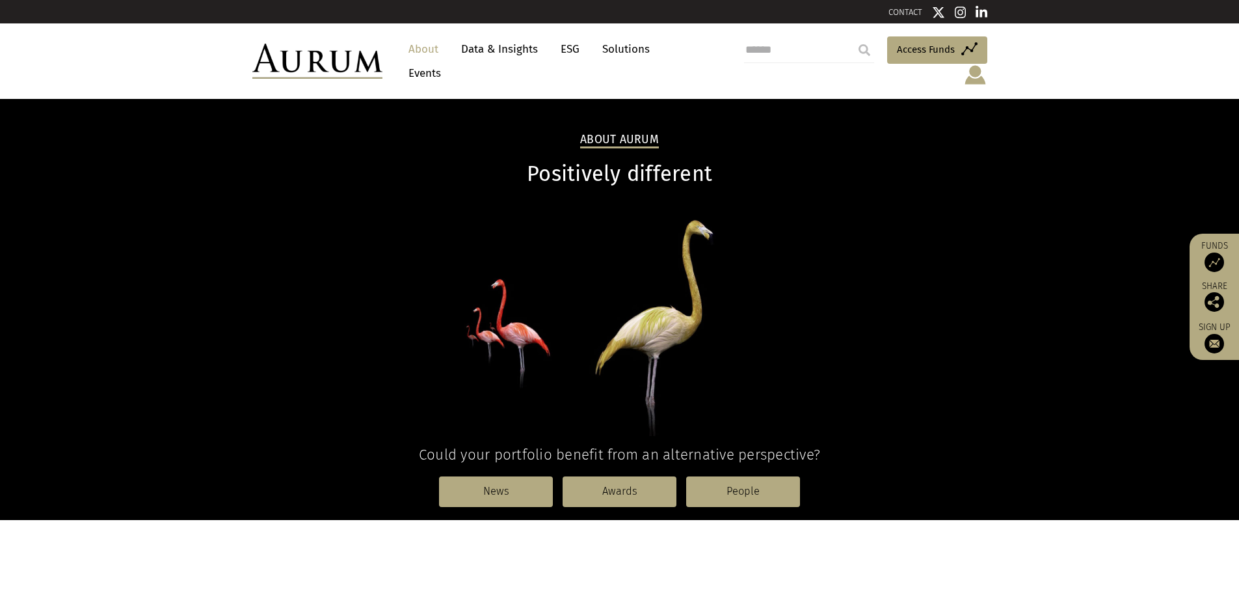
drag, startPoint x: 1237, startPoint y: 161, endPoint x: 1242, endPoint y: 230, distance: 69.1
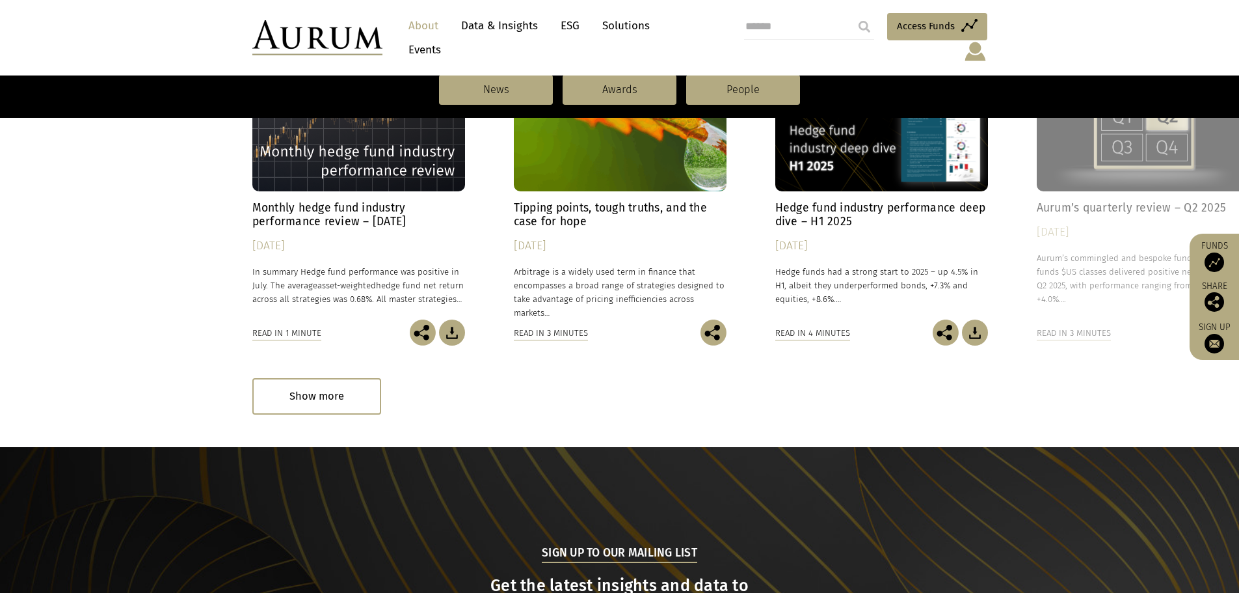
scroll to position [987, 0]
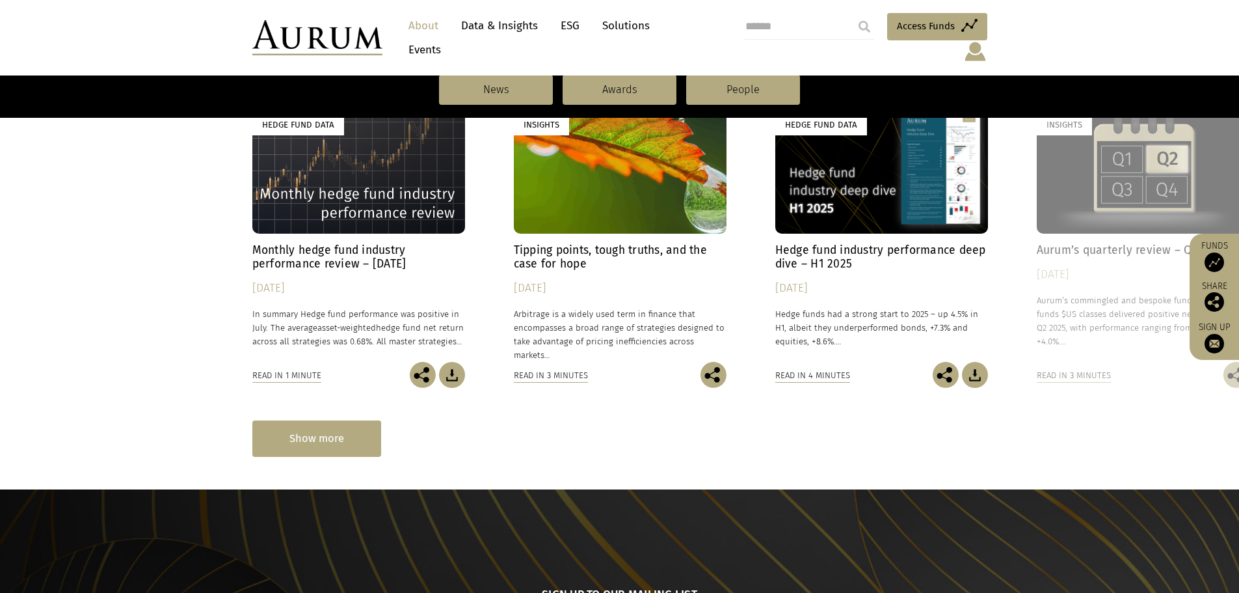
click at [297, 420] on div "Show more" at bounding box center [316, 438] width 129 height 36
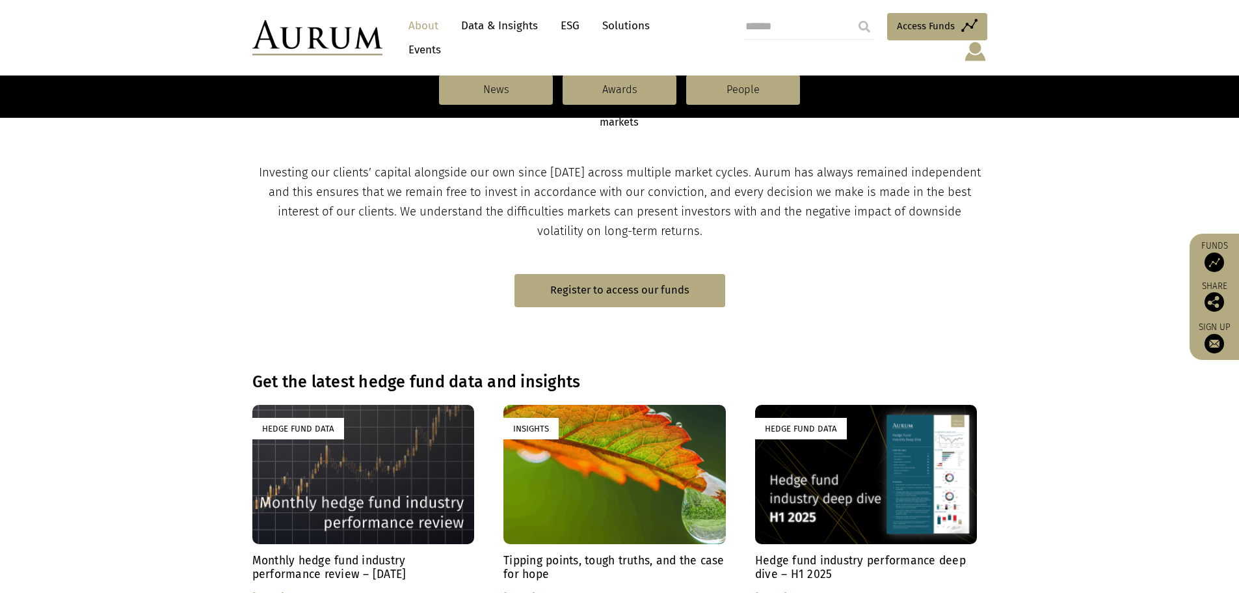
scroll to position [668, 0]
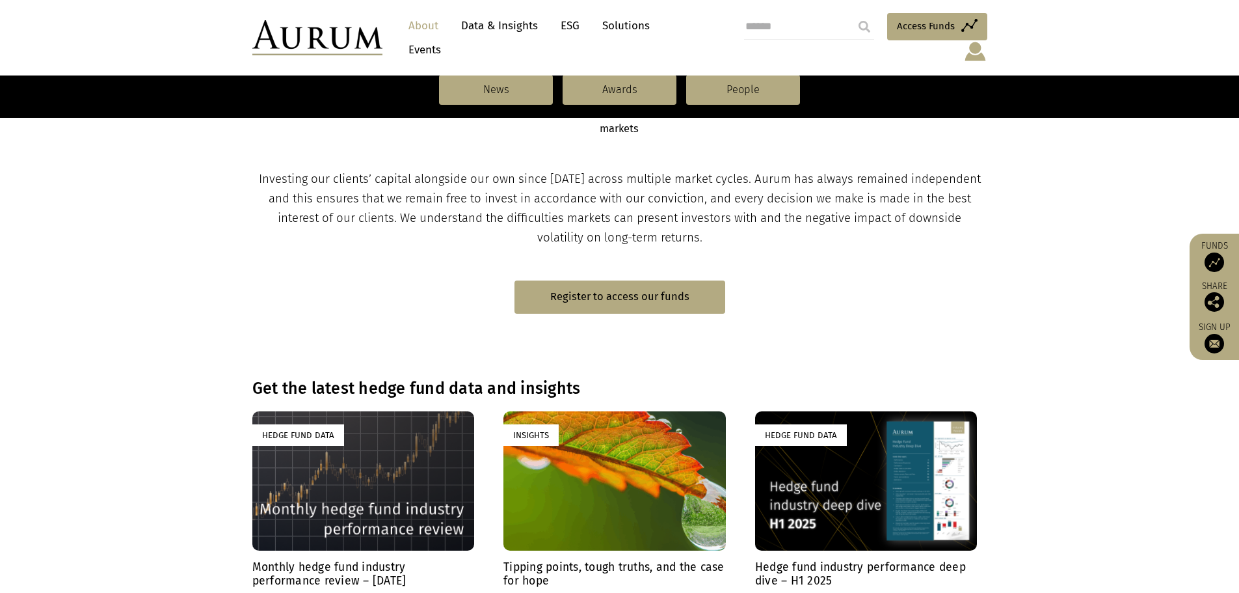
click at [440, 459] on div "Hedge Fund Data" at bounding box center [363, 480] width 222 height 139
click at [876, 481] on div "Hedge Fund Data" at bounding box center [866, 480] width 222 height 139
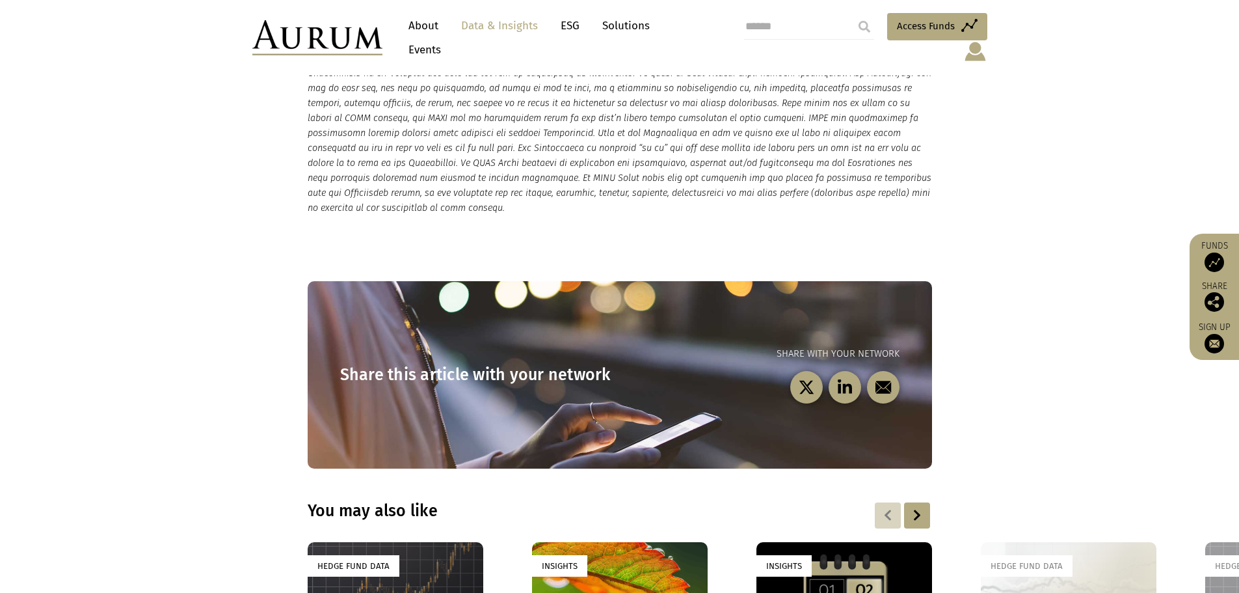
scroll to position [3421, 0]
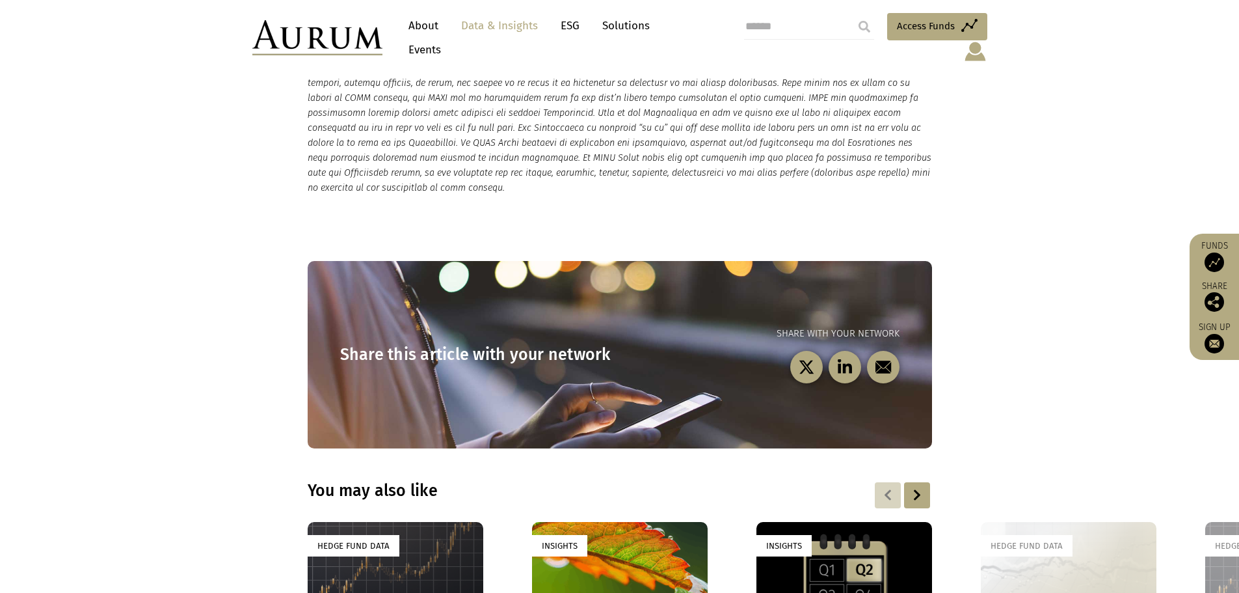
click at [1007, 228] on section "Share this article with your network Share with your network" at bounding box center [619, 338] width 1239 height 221
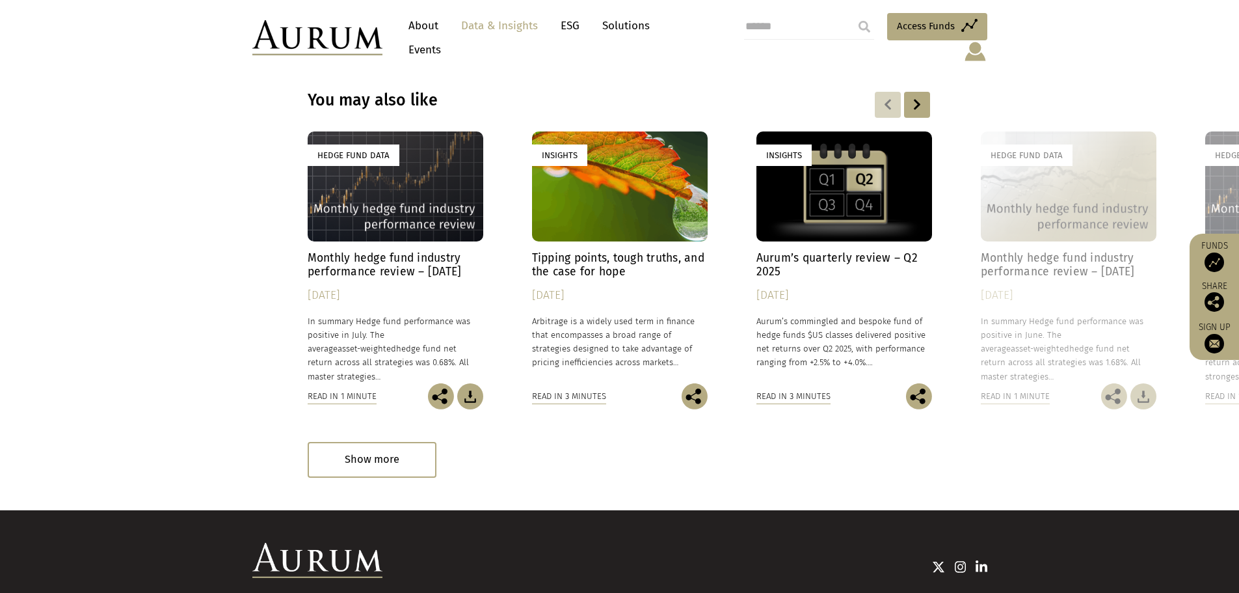
click at [847, 251] on h4 "Aurum’s quarterly review – Q2 2025" at bounding box center [844, 264] width 176 height 27
click at [844, 159] on div "Insights" at bounding box center [844, 186] width 176 height 110
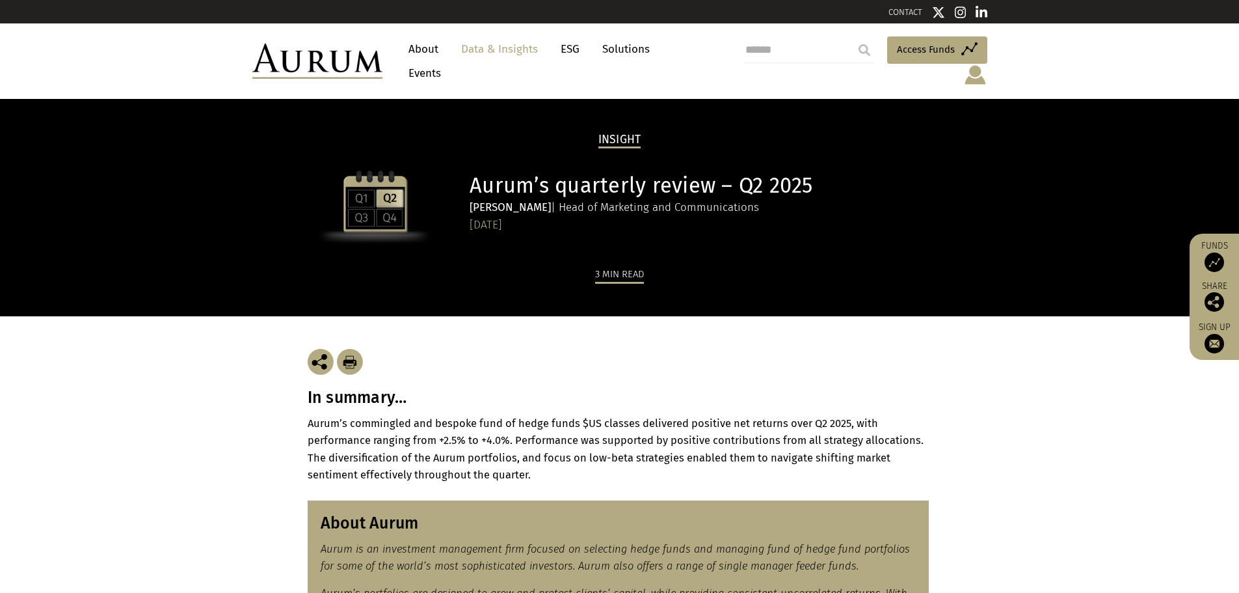
click at [494, 55] on link "Data & Insights" at bounding box center [500, 49] width 90 height 24
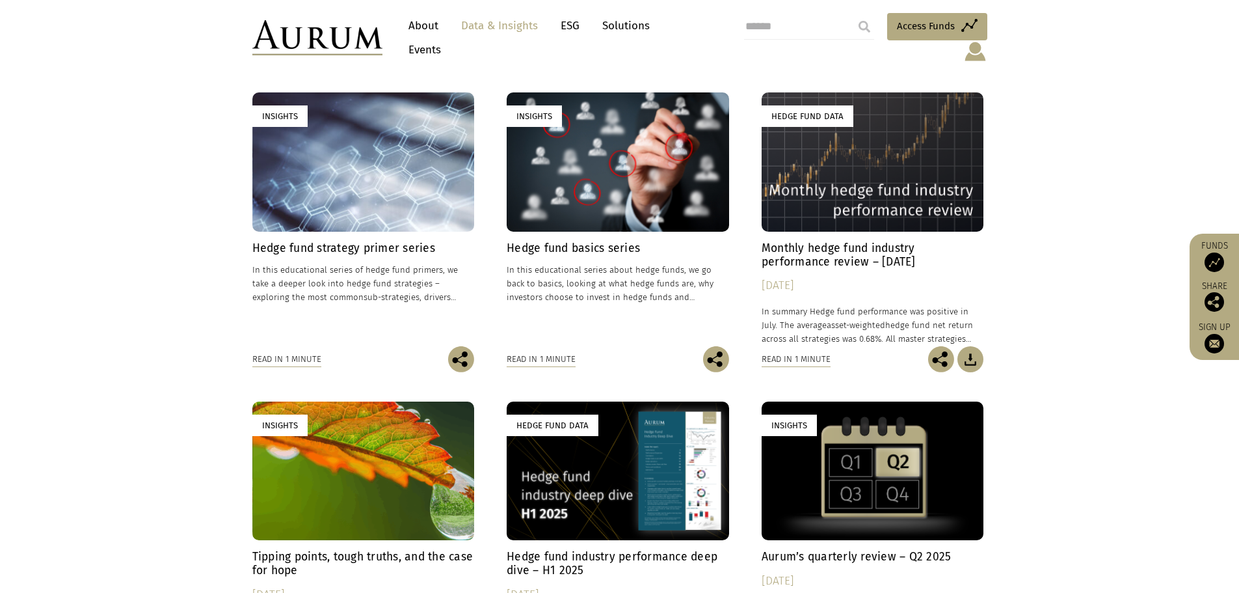
scroll to position [400, 0]
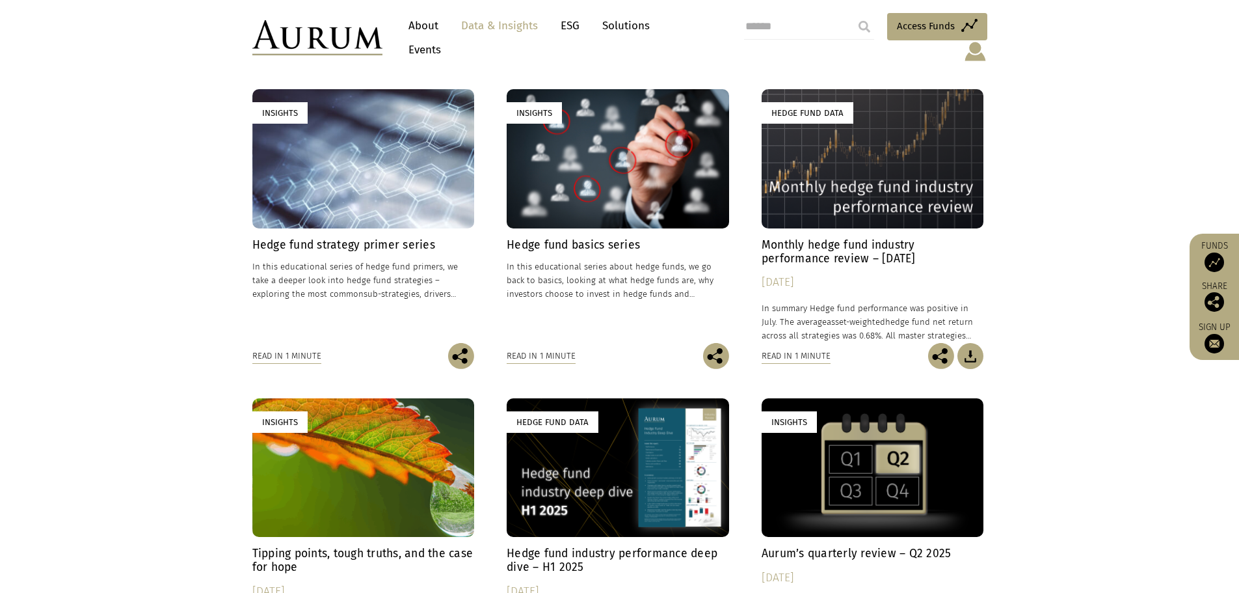
click at [643, 457] on div "Hedge Fund Data" at bounding box center [618, 467] width 222 height 139
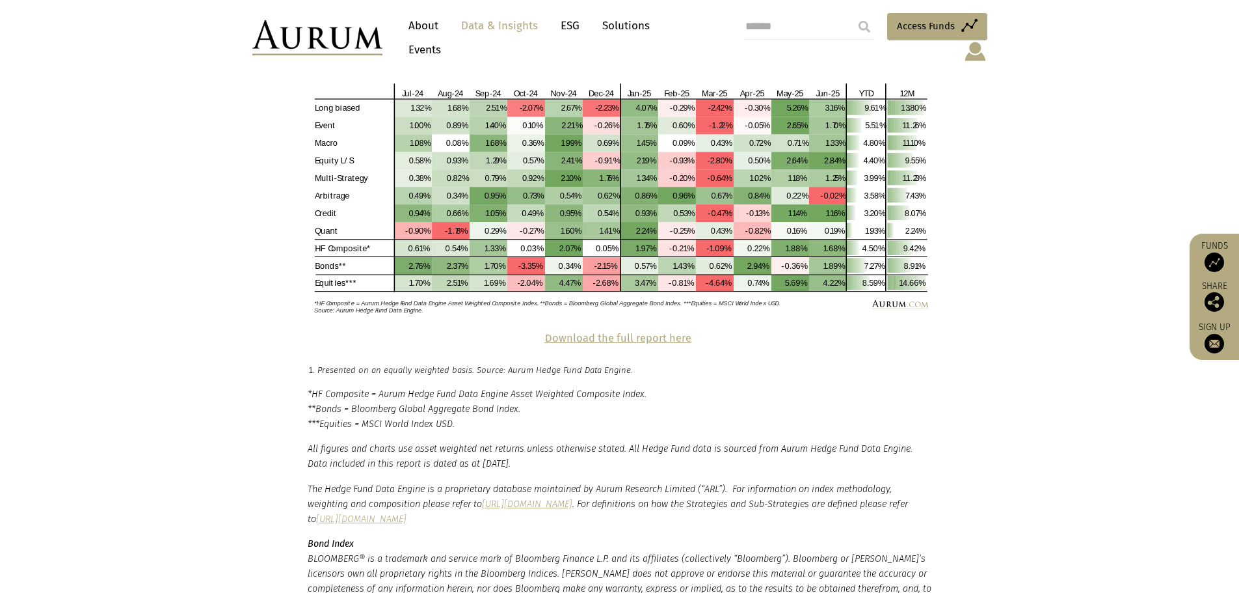
scroll to position [2795, 0]
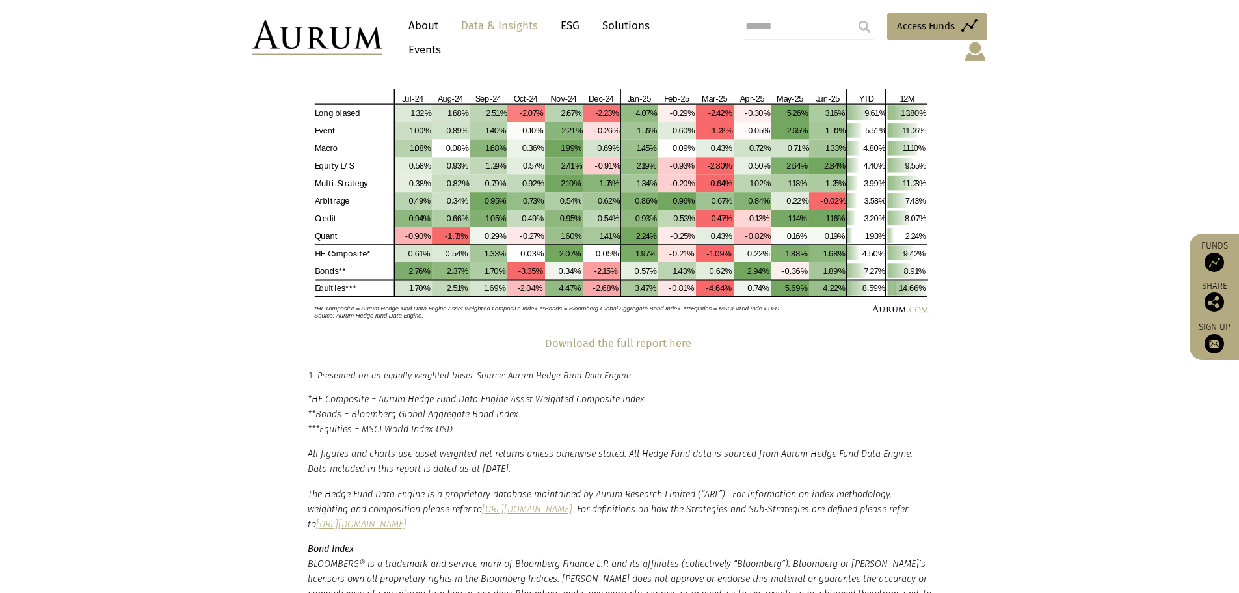
click at [622, 337] on strong "Download the full report here" at bounding box center [618, 343] width 146 height 12
